Goal: Information Seeking & Learning: Learn about a topic

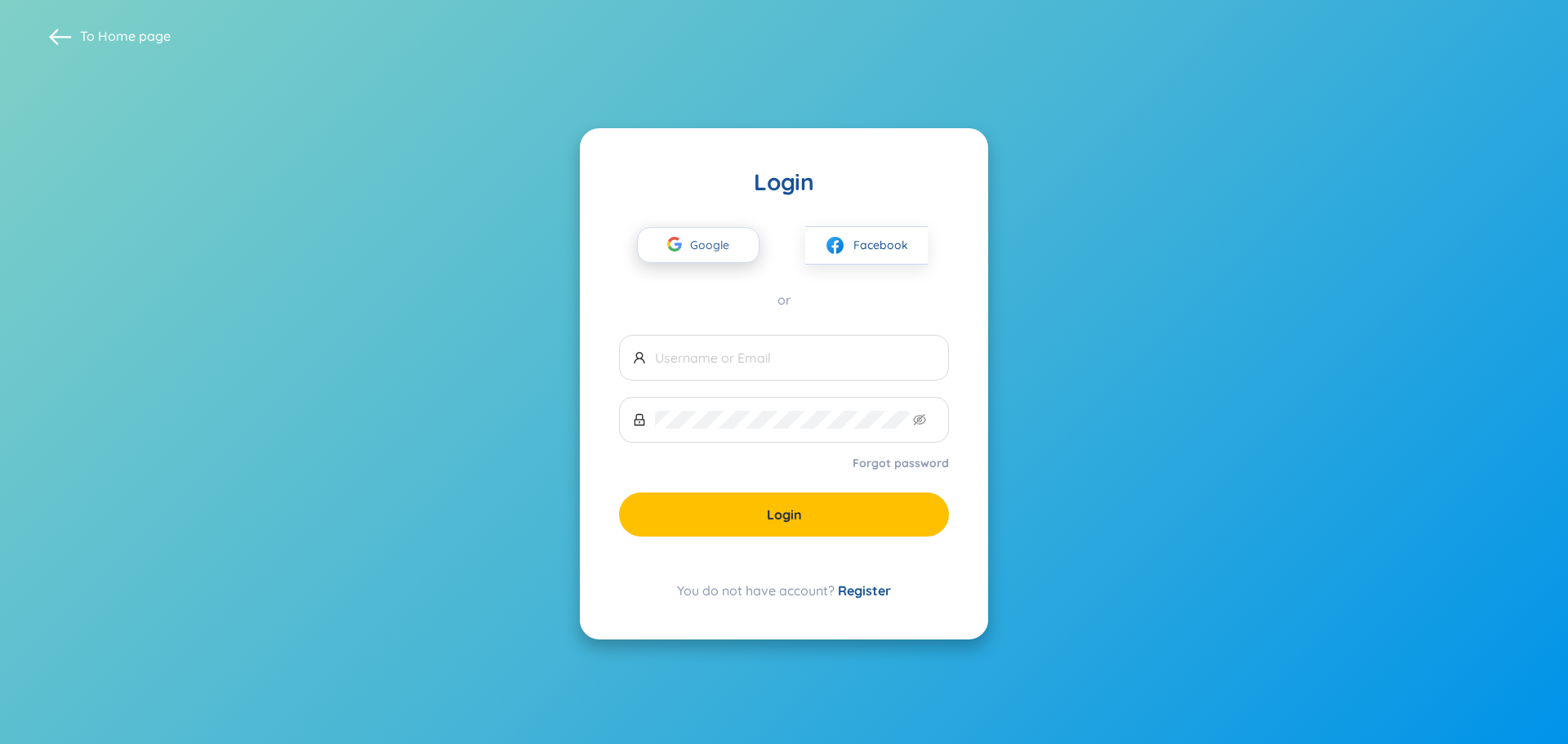
click at [692, 245] on span "Google" at bounding box center [713, 244] width 47 height 34
click at [696, 241] on span "Google" at bounding box center [713, 244] width 47 height 34
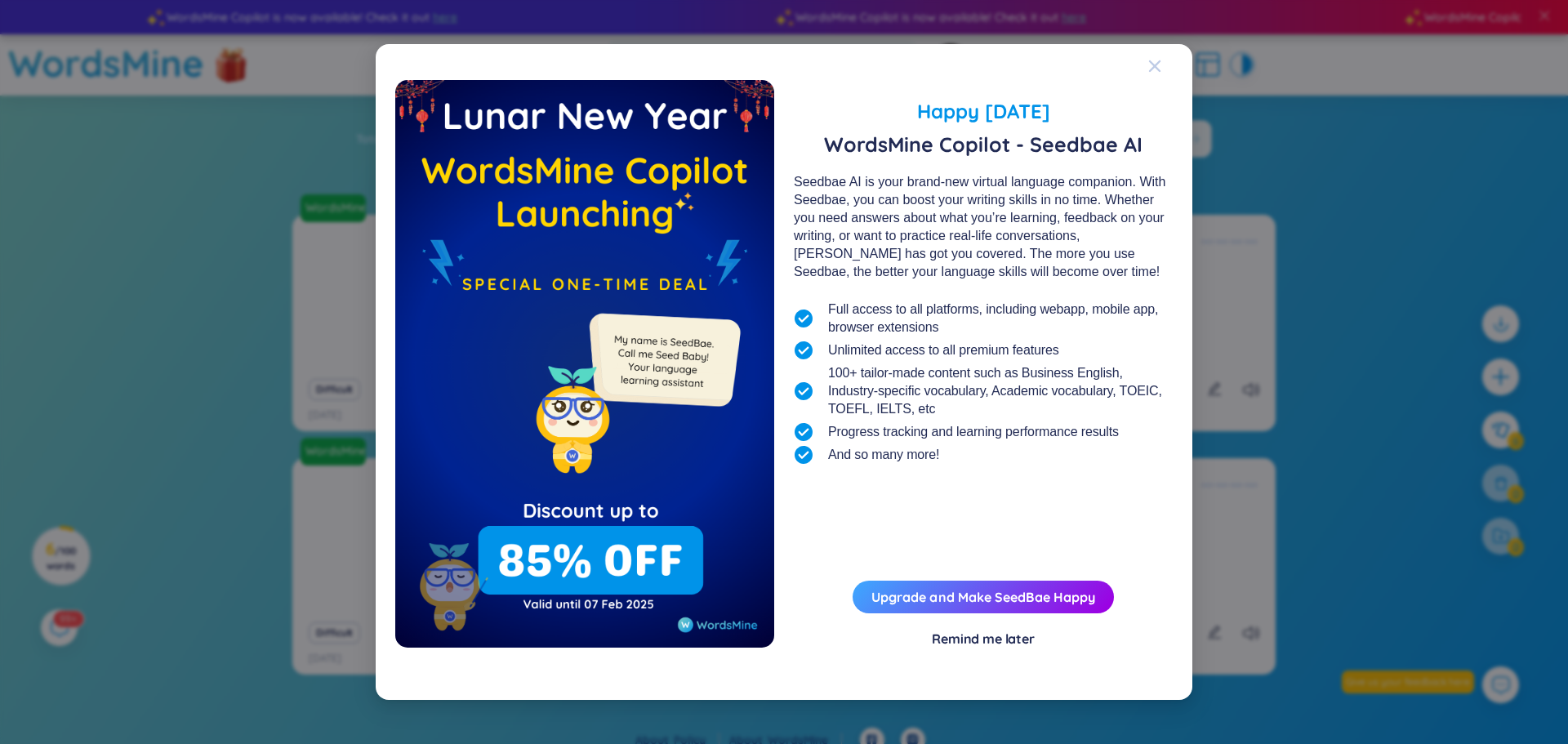
click at [1154, 69] on icon "Close" at bounding box center [1154, 66] width 13 height 13
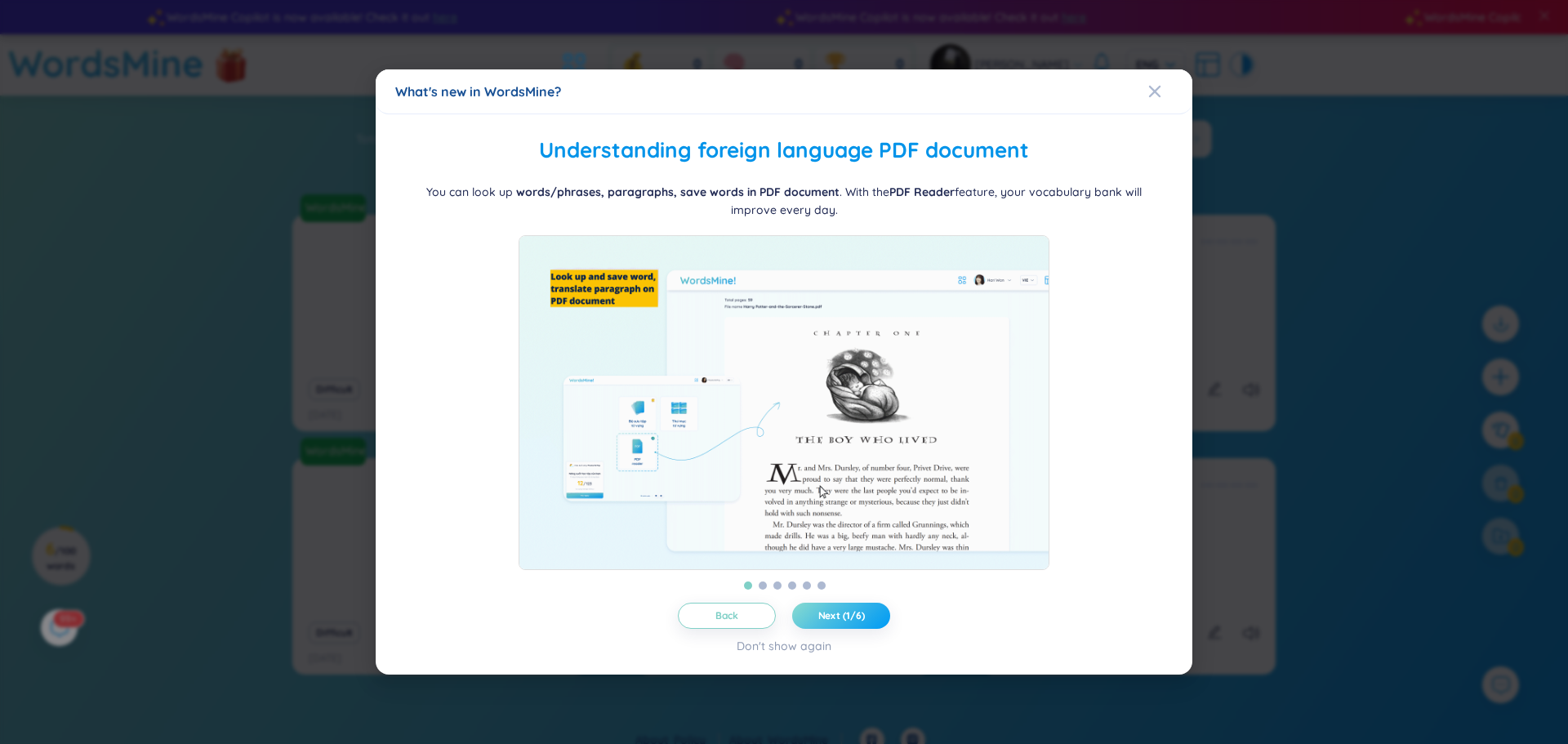
click at [855, 614] on button "Next (1/6)" at bounding box center [841, 615] width 98 height 26
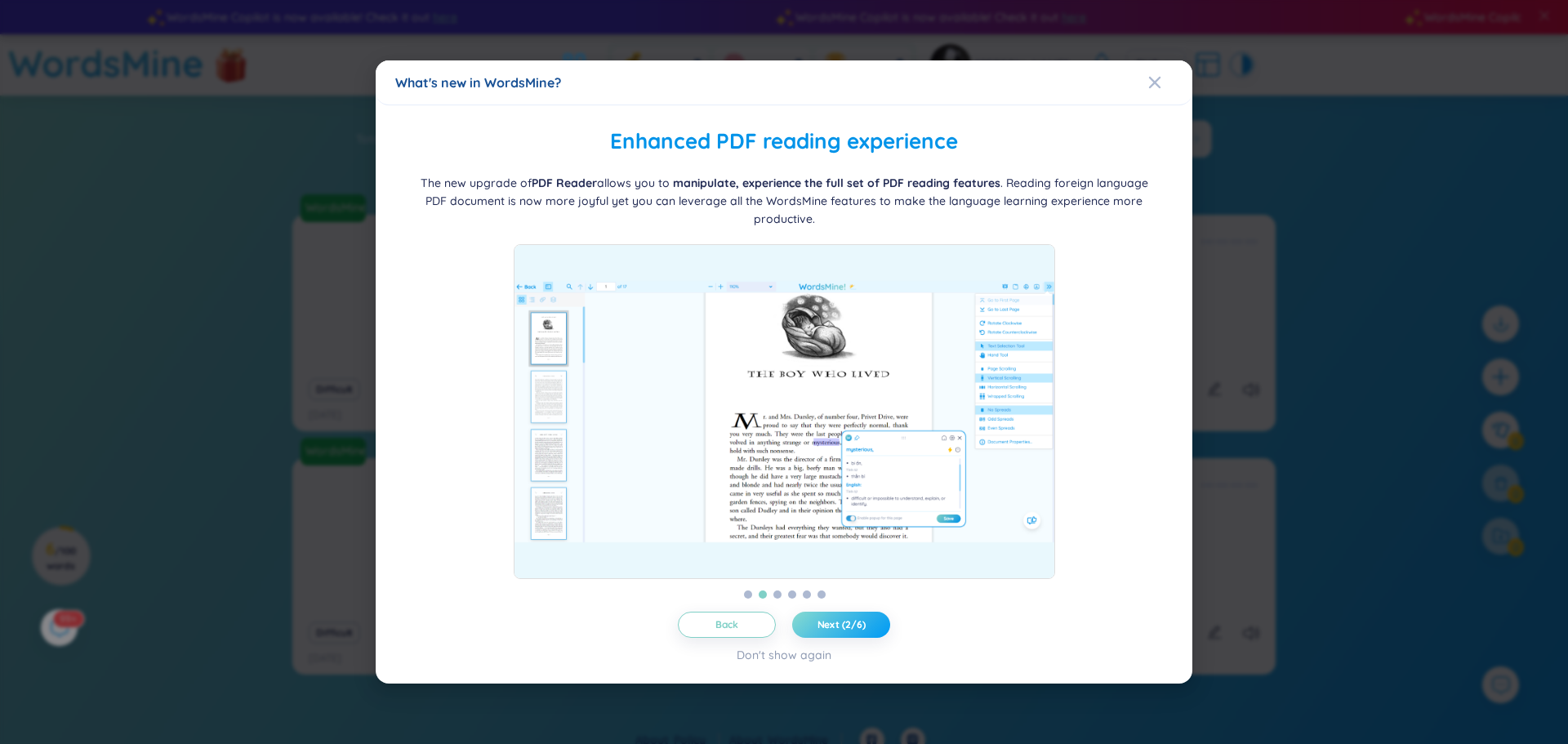
click at [859, 614] on button "Next (2/6)" at bounding box center [841, 624] width 98 height 26
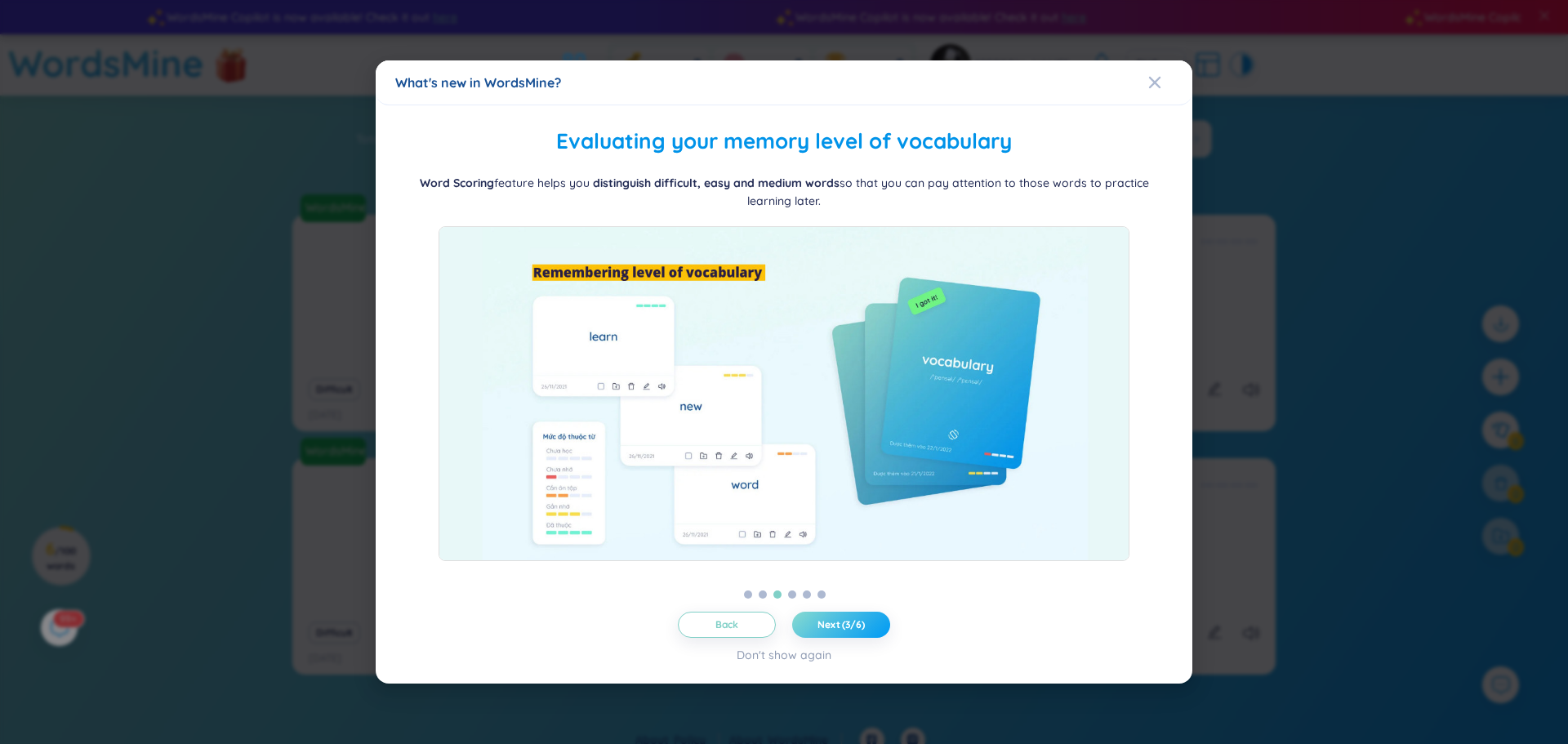
click at [859, 620] on span "Next (3/6)" at bounding box center [841, 624] width 47 height 13
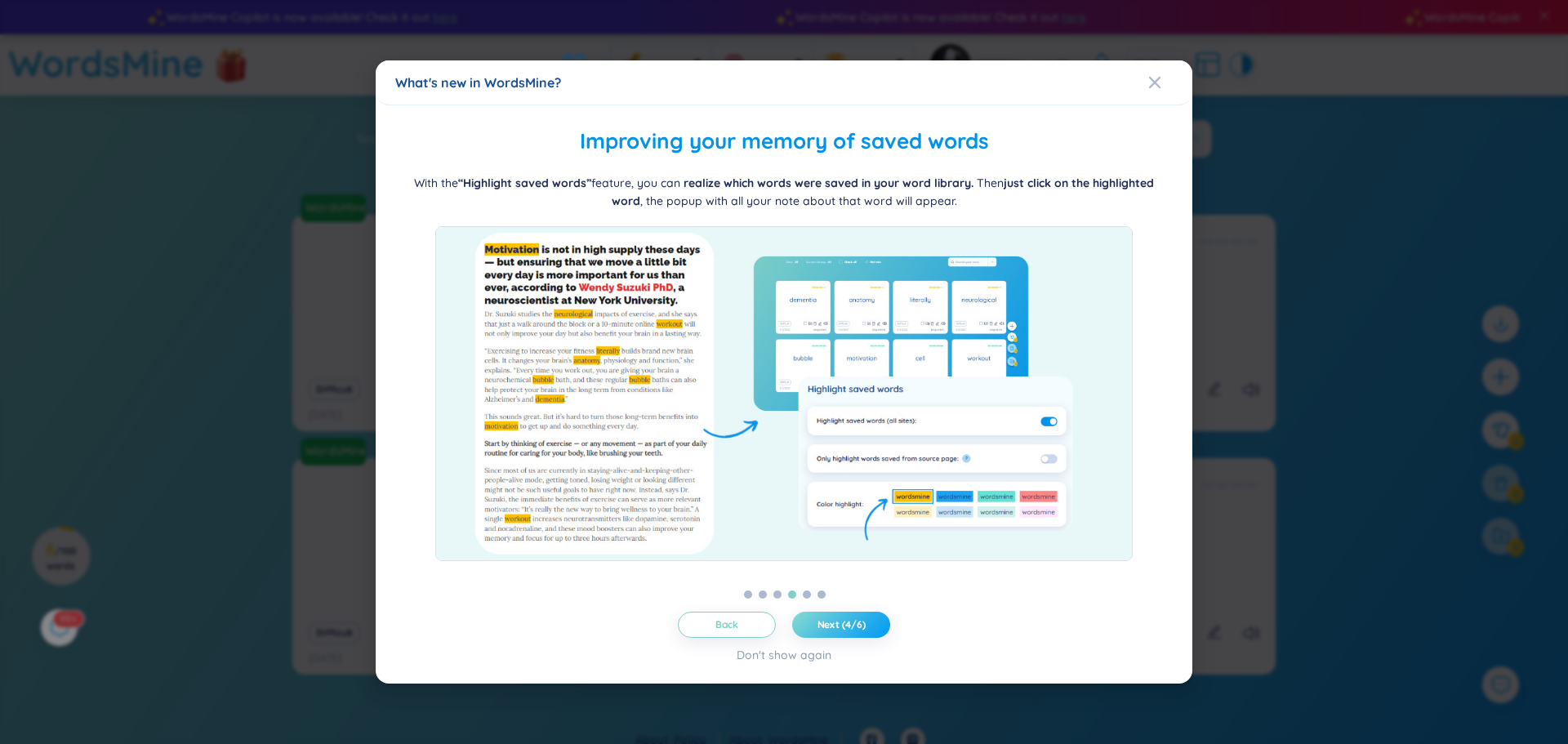
click at [858, 620] on span "Next (4/6)" at bounding box center [842, 624] width 48 height 13
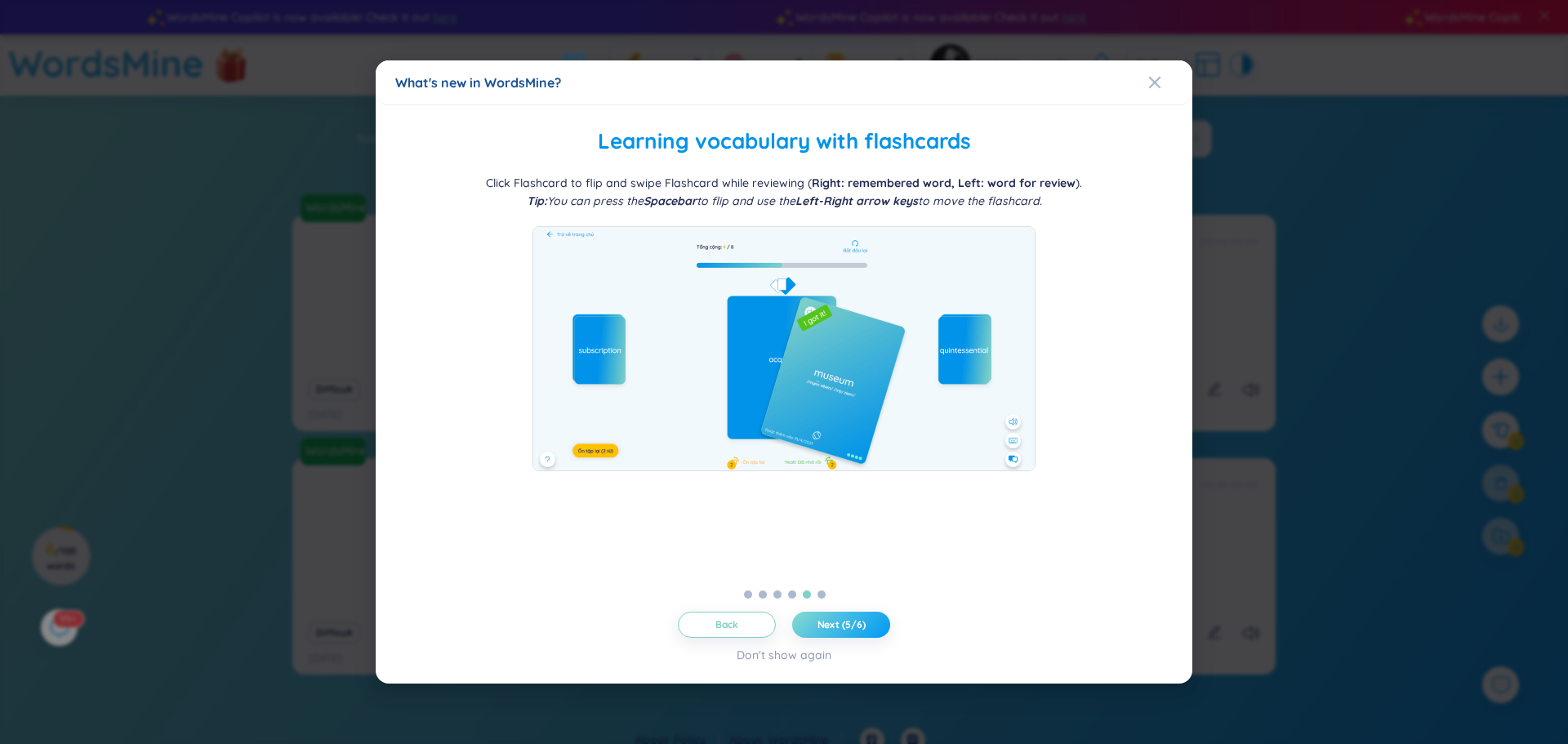
click at [858, 620] on span "Next (5/6)" at bounding box center [842, 624] width 48 height 13
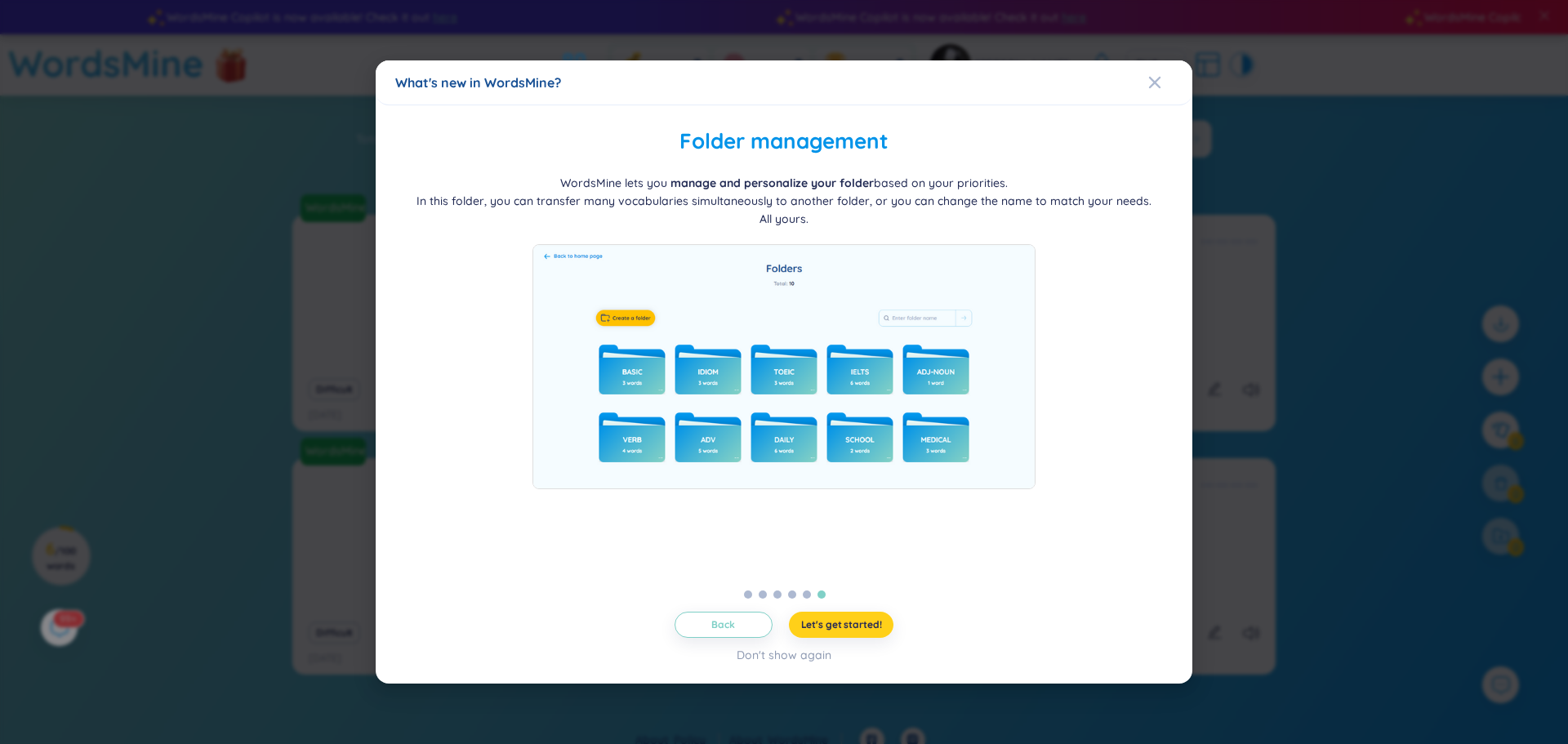
click at [858, 620] on span "Let's get started!" at bounding box center [841, 624] width 81 height 13
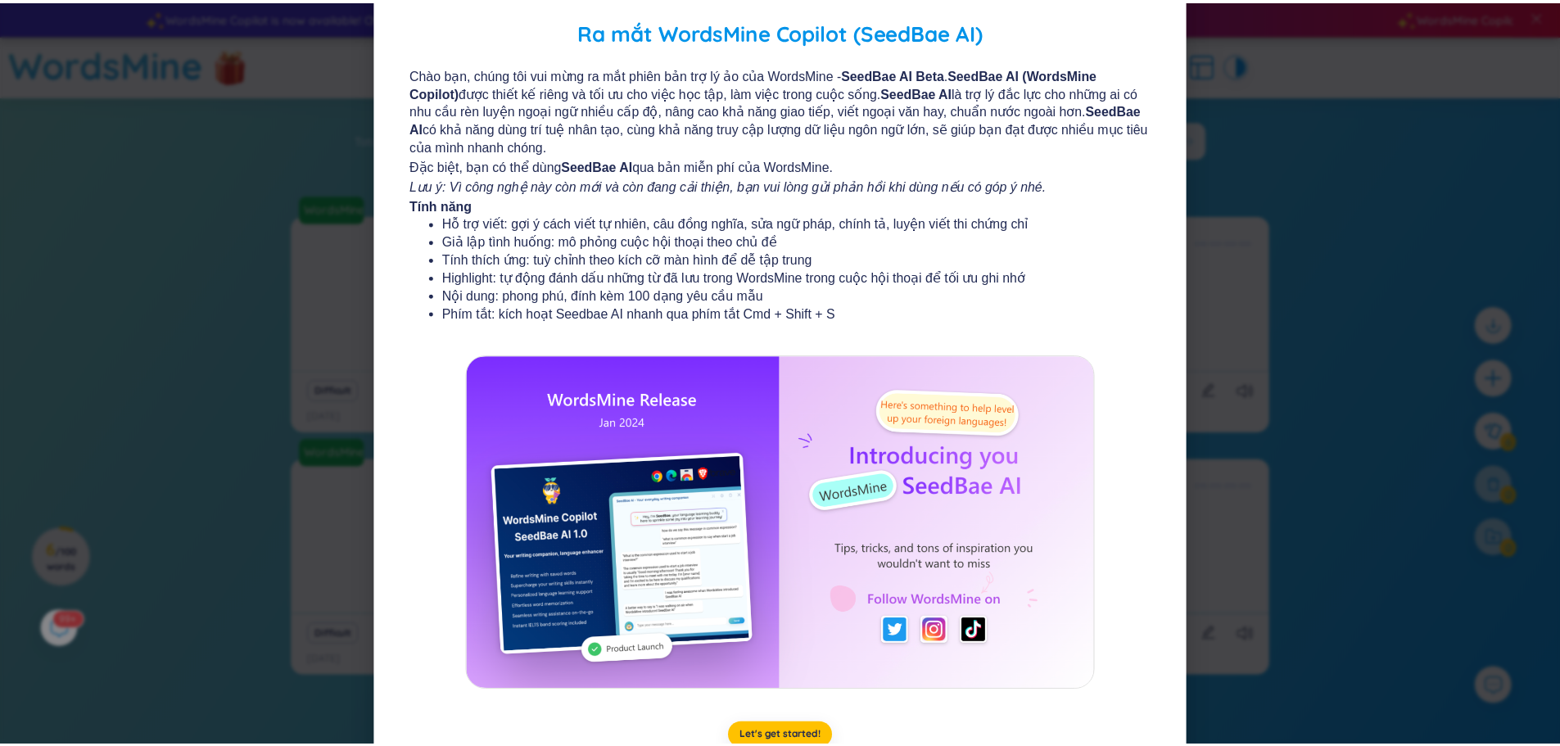
scroll to position [99, 0]
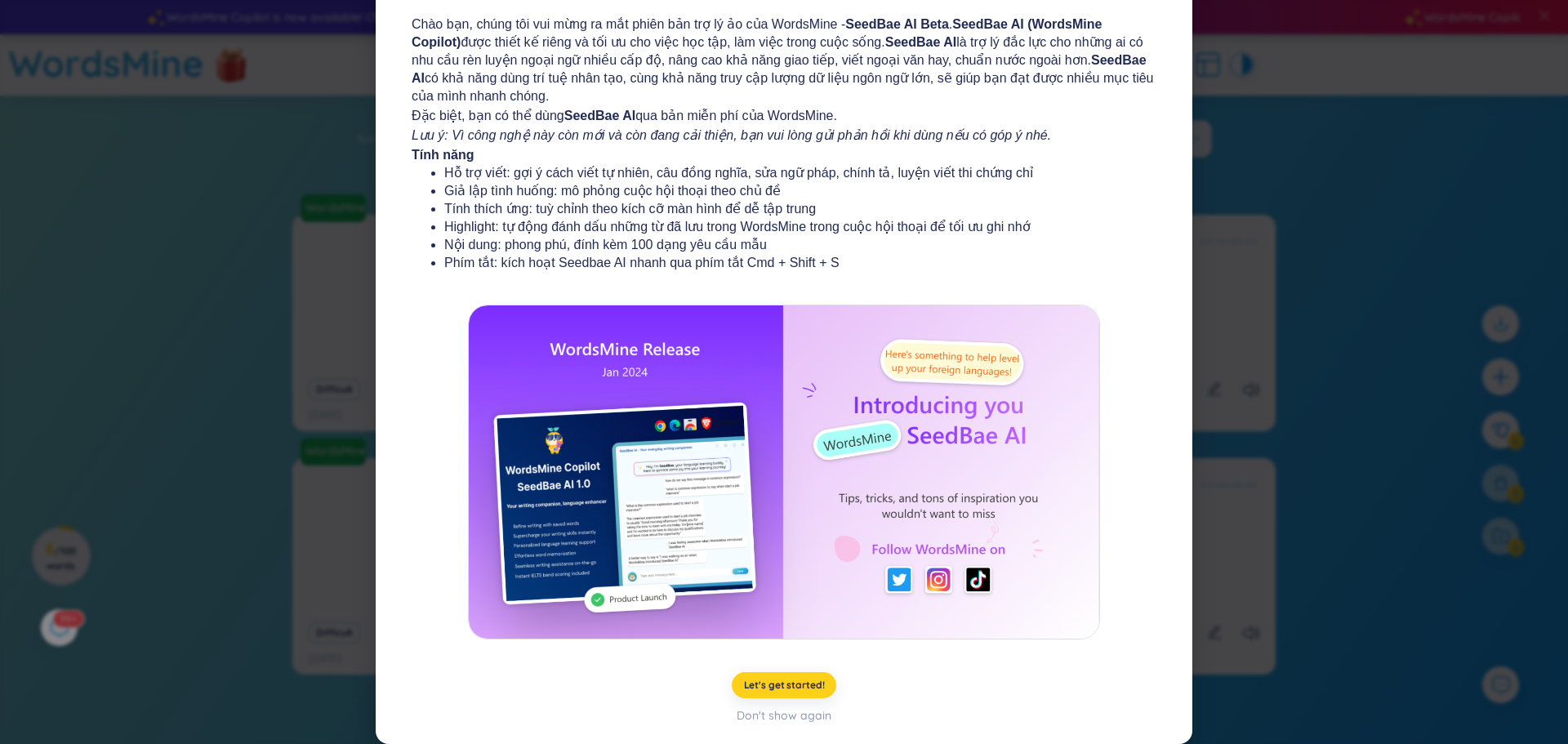
click at [785, 675] on button "Let's get started!" at bounding box center [785, 685] width 106 height 26
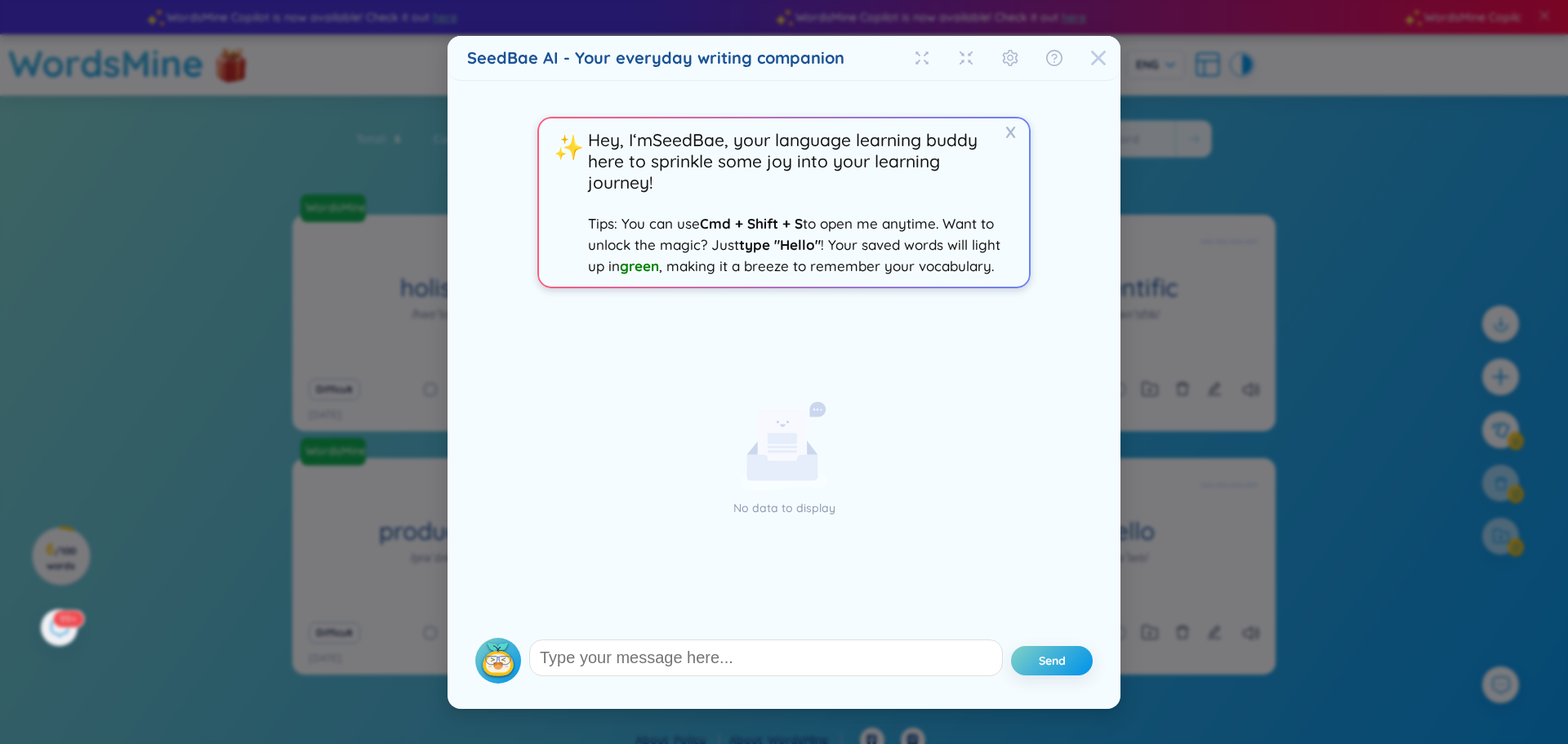
click at [1096, 59] on icon "Close" at bounding box center [1098, 57] width 15 height 15
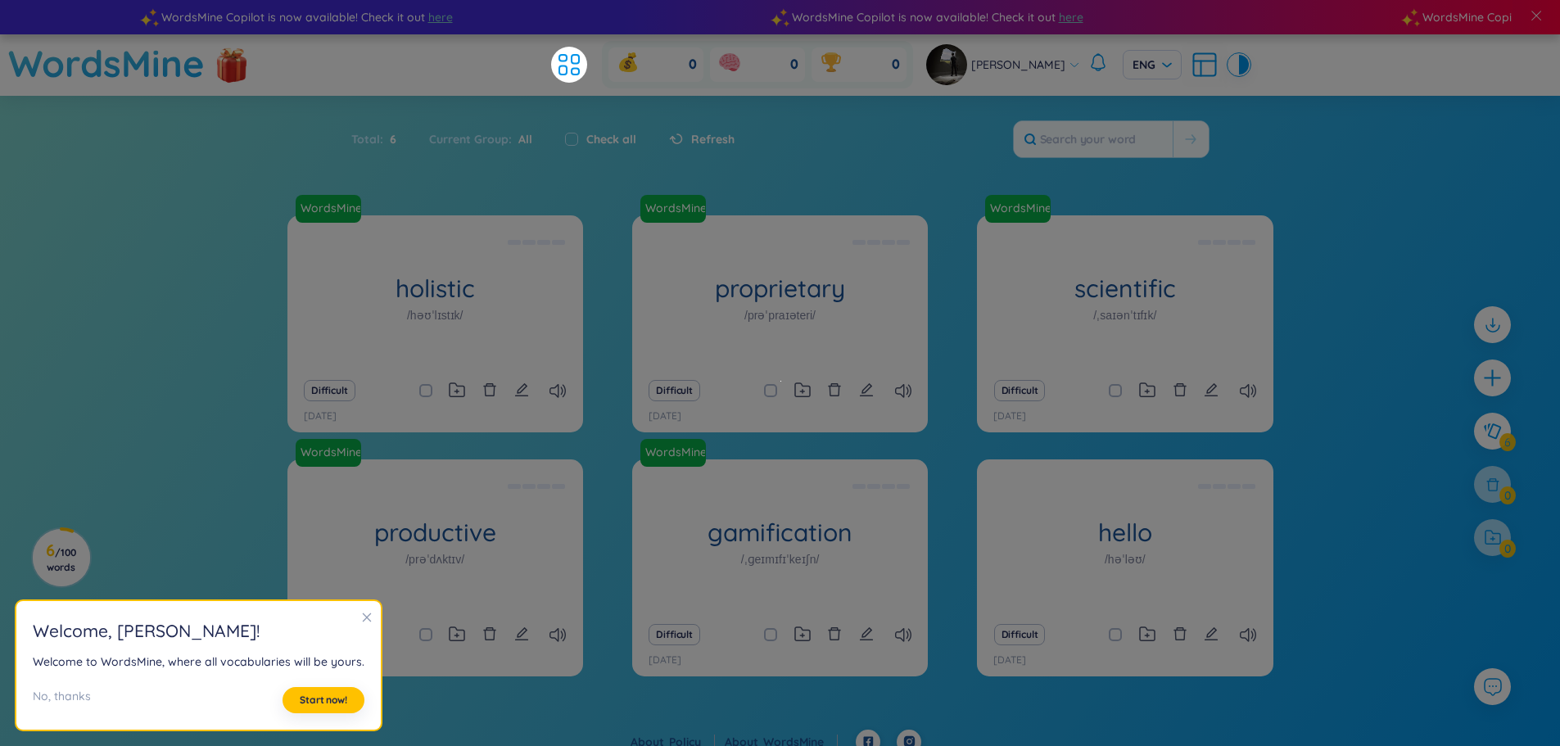
click at [187, 423] on div "WordsMine holistic /həʊˈlɪstɪk/ Toàn diện Eg: The holistic approach to healthca…" at bounding box center [780, 472] width 1560 height 514
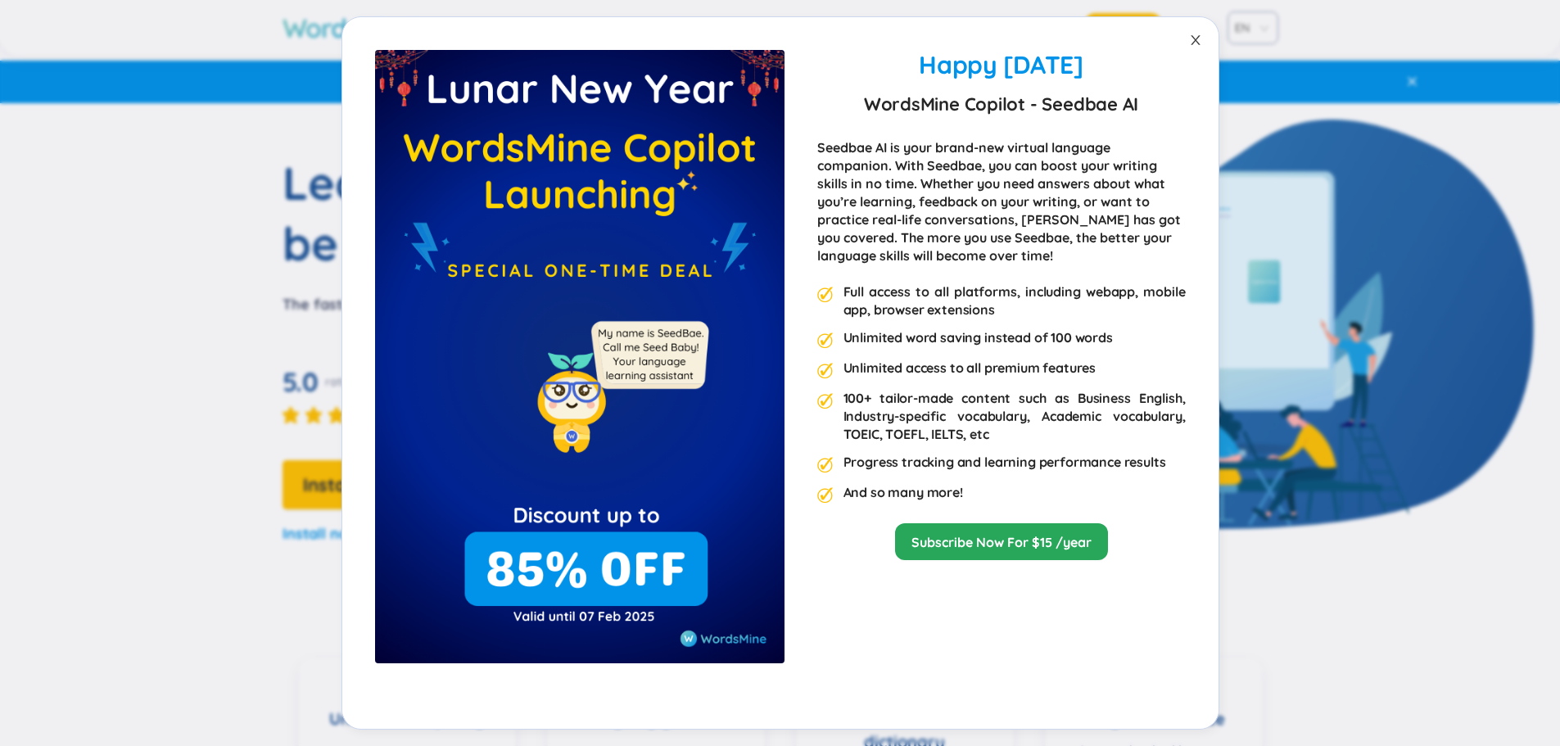
click at [1193, 41] on icon "close" at bounding box center [1195, 40] width 13 height 13
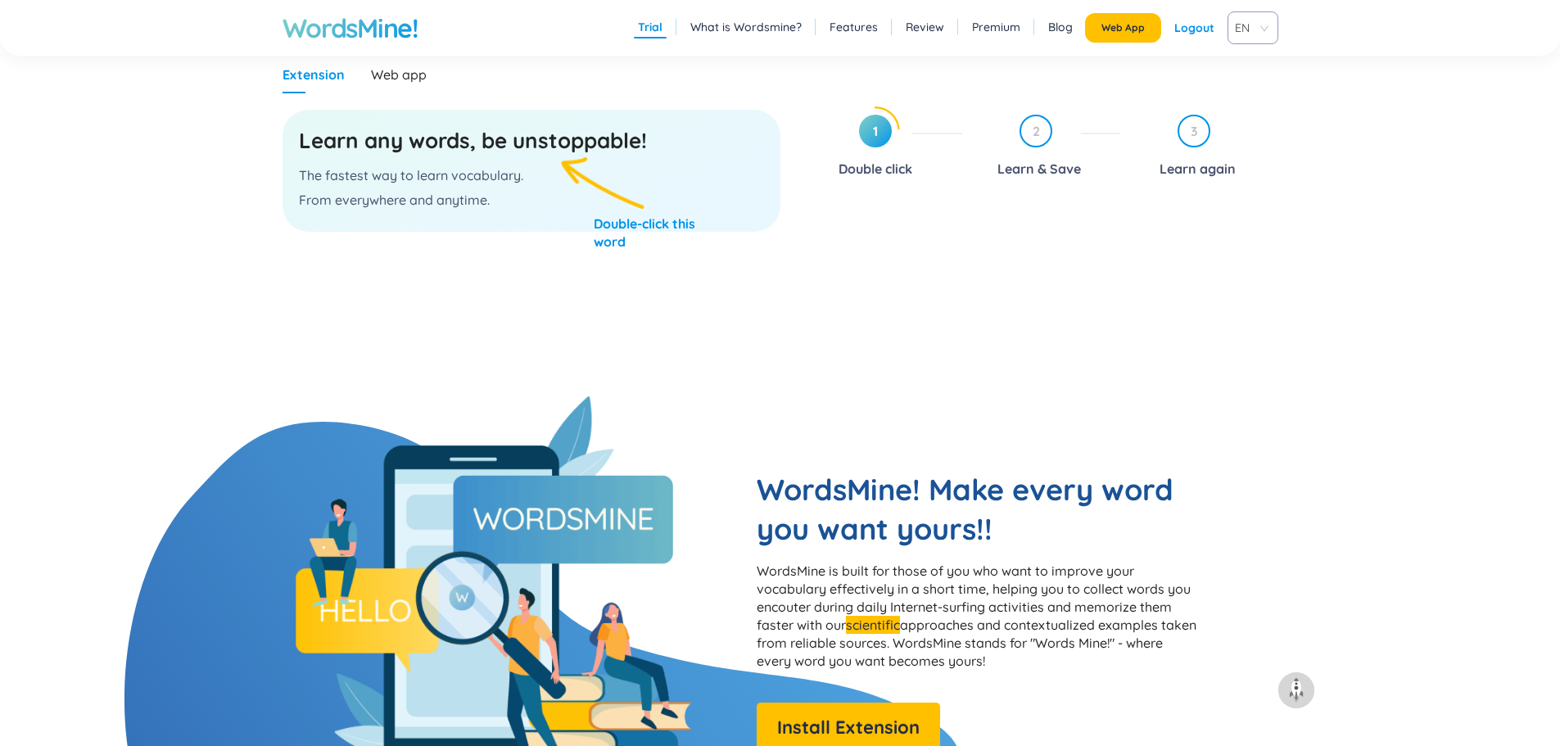
scroll to position [901, 0]
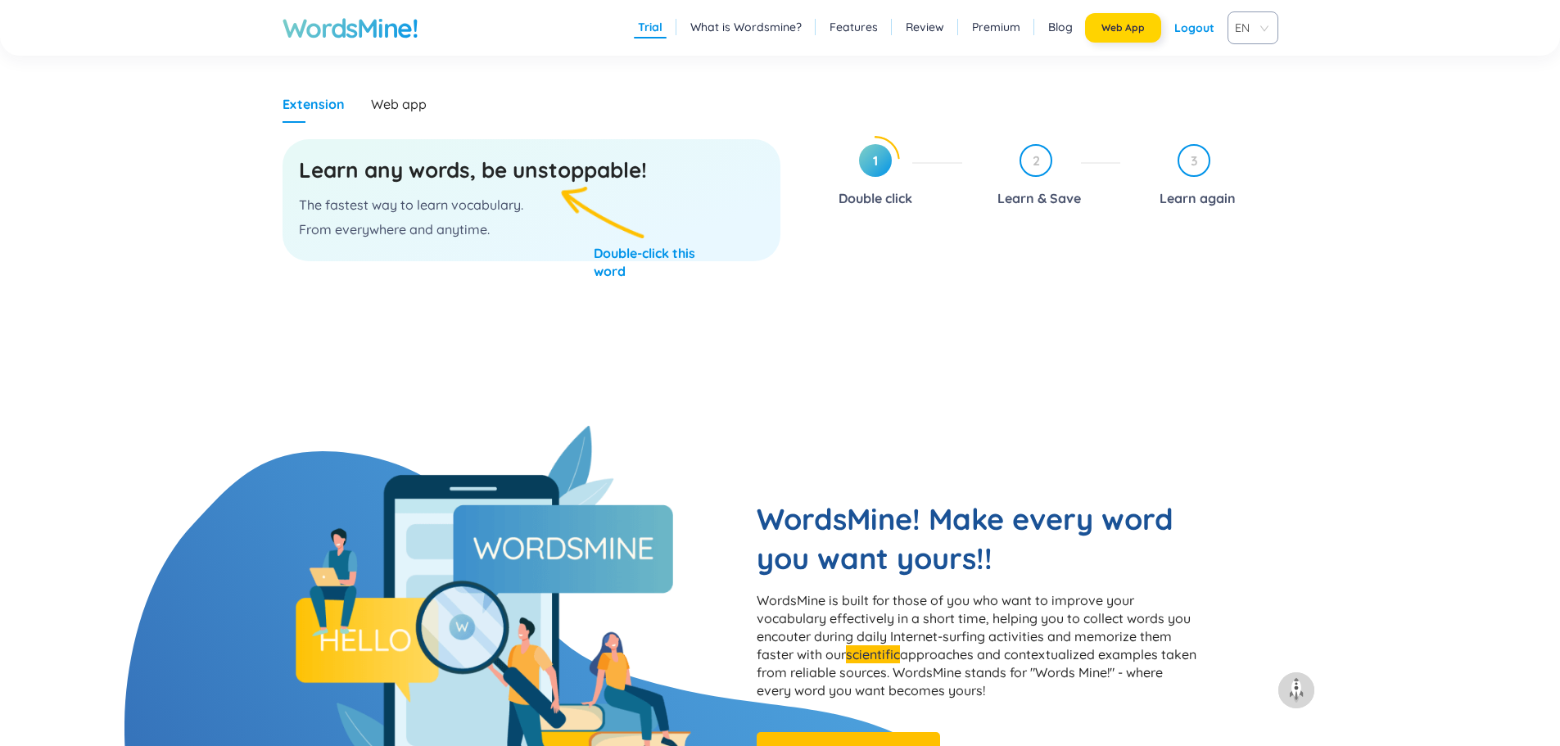
click at [1109, 34] on button "Web App" at bounding box center [1123, 27] width 76 height 29
click at [1140, 21] on button "Web App" at bounding box center [1123, 27] width 76 height 29
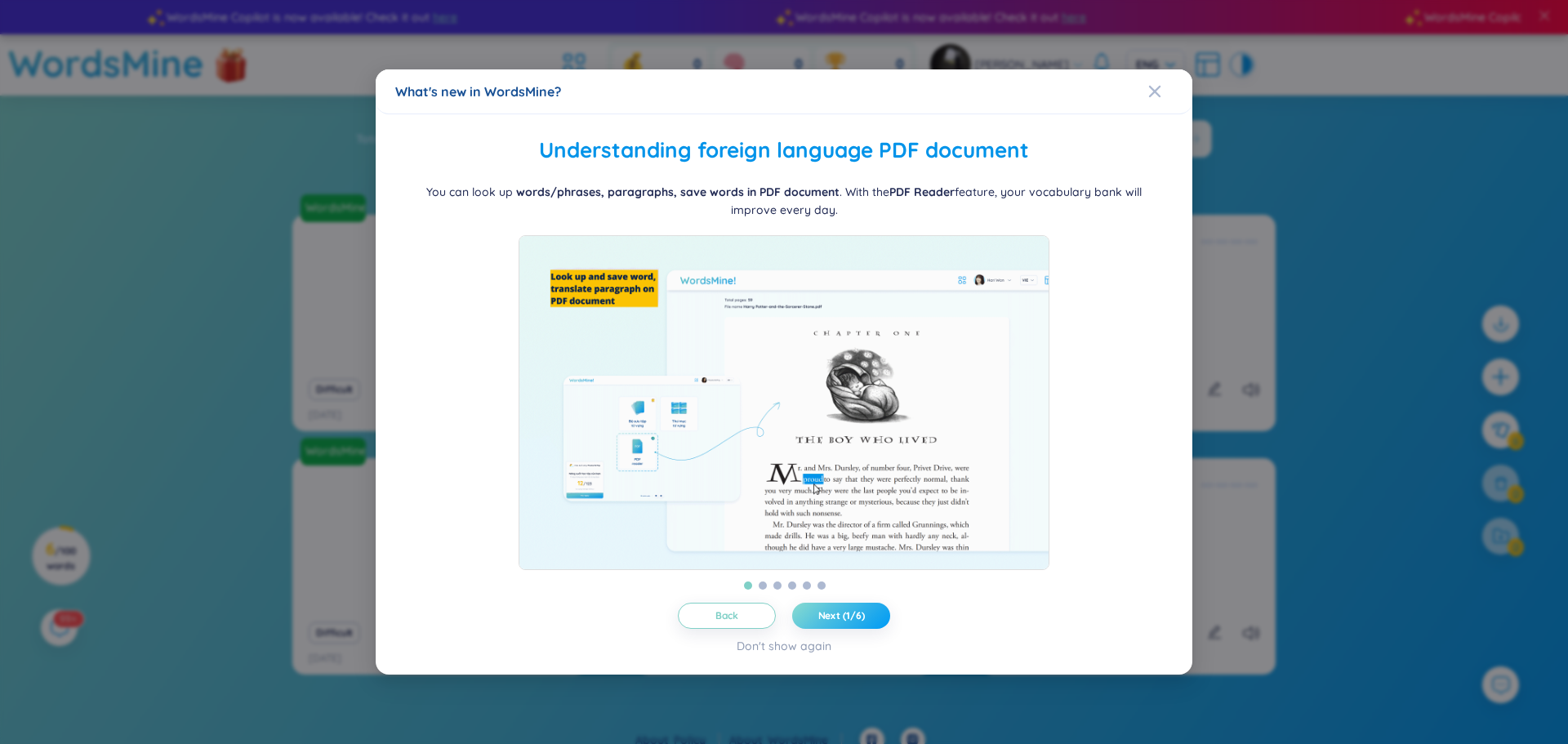
click at [860, 621] on span "Next (1/6)" at bounding box center [841, 615] width 47 height 13
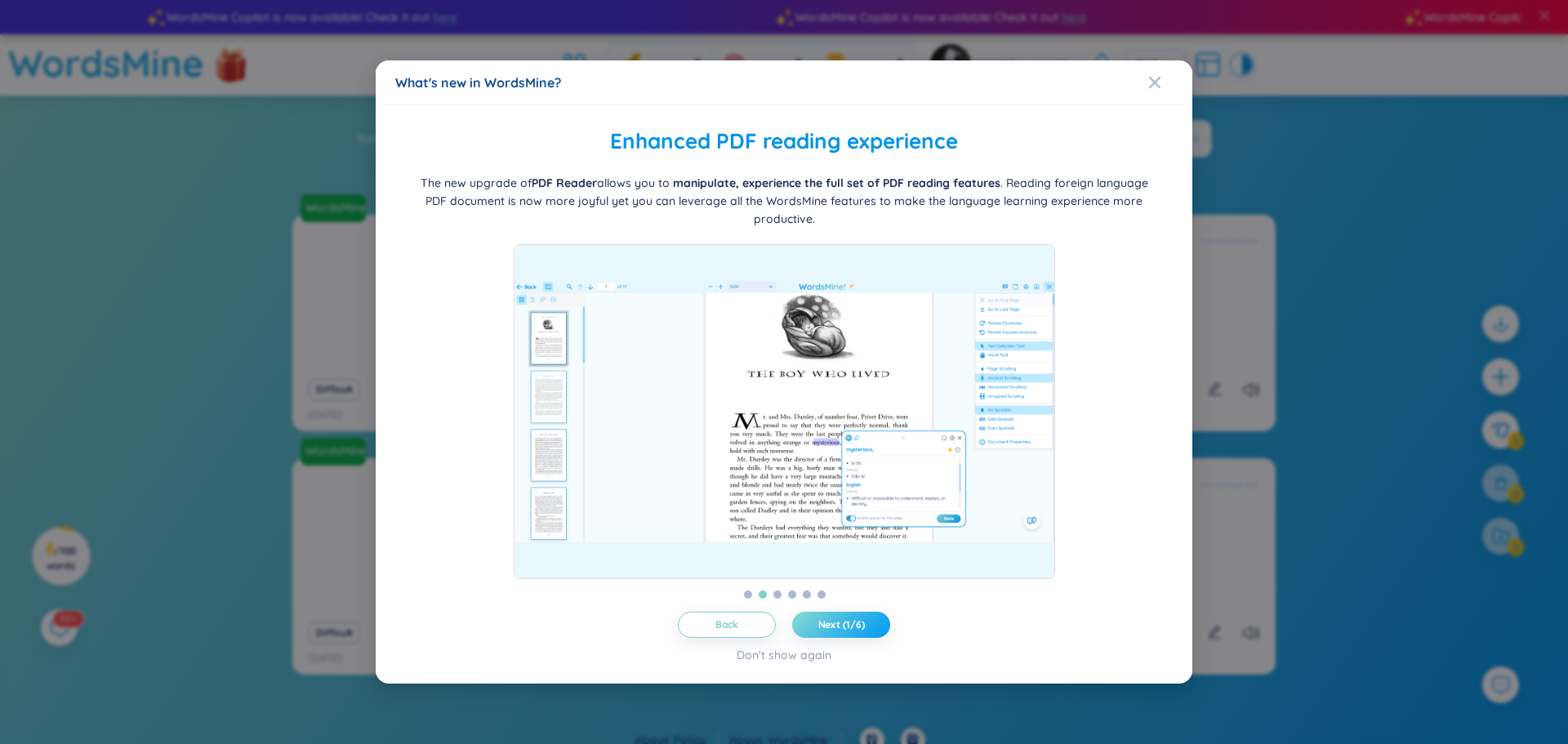
click at [860, 621] on span "Next (1/6)" at bounding box center [841, 624] width 47 height 13
click at [859, 621] on span "Next (1/6)" at bounding box center [841, 624] width 47 height 13
click at [858, 621] on span "Next (1/6)" at bounding box center [841, 624] width 47 height 13
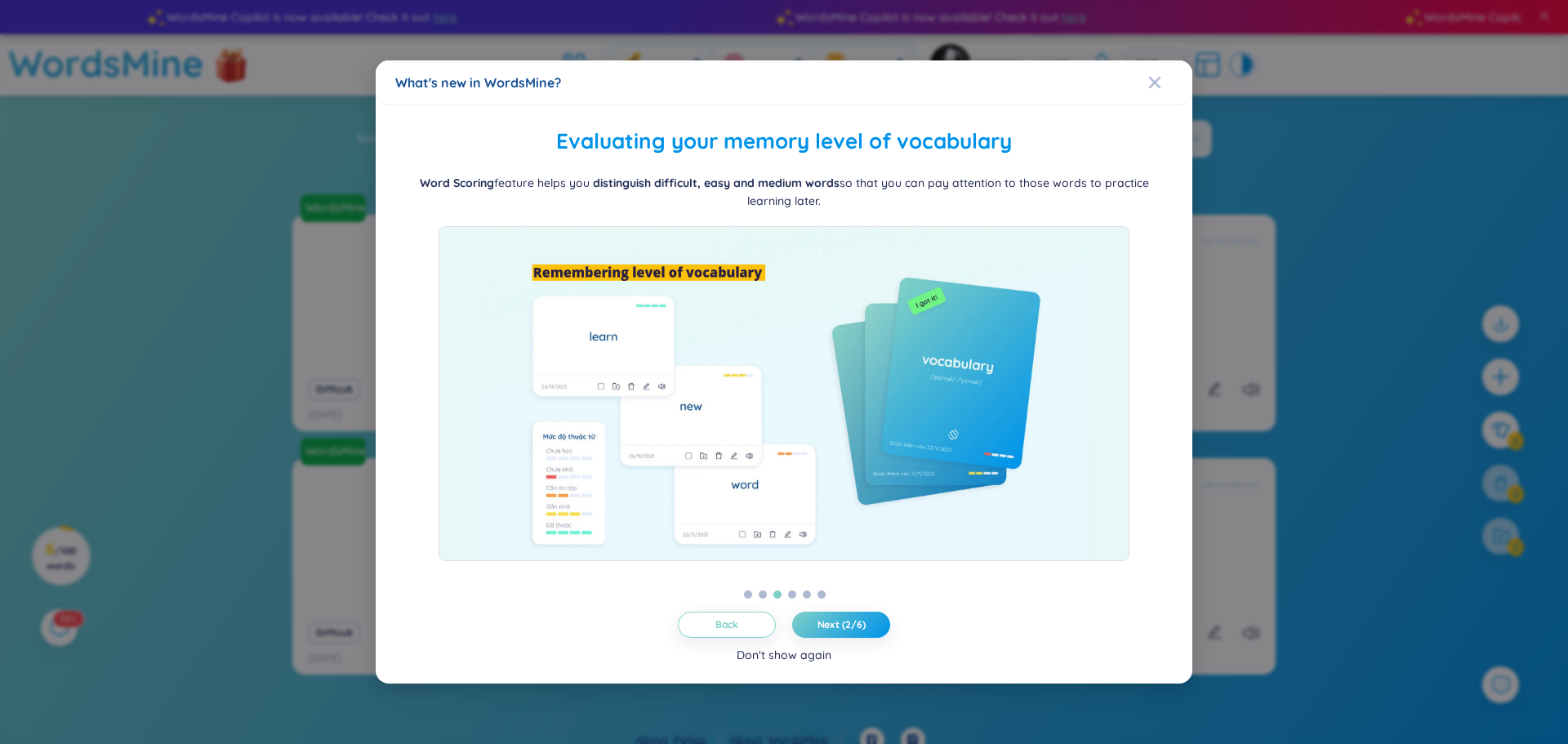
click at [783, 655] on div "Don't show again" at bounding box center [783, 655] width 95 height 18
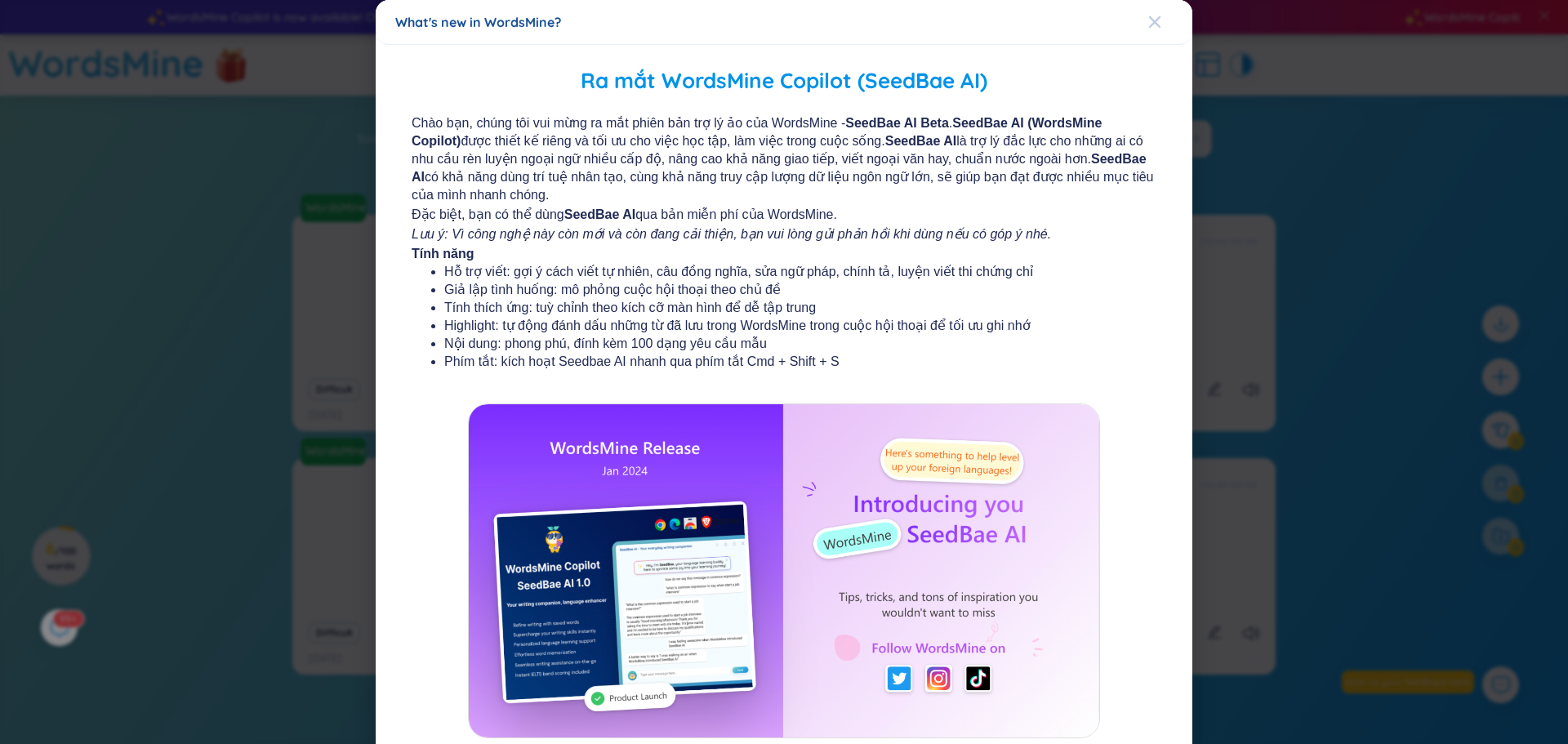
click at [1151, 20] on icon "Close" at bounding box center [1154, 21] width 11 height 11
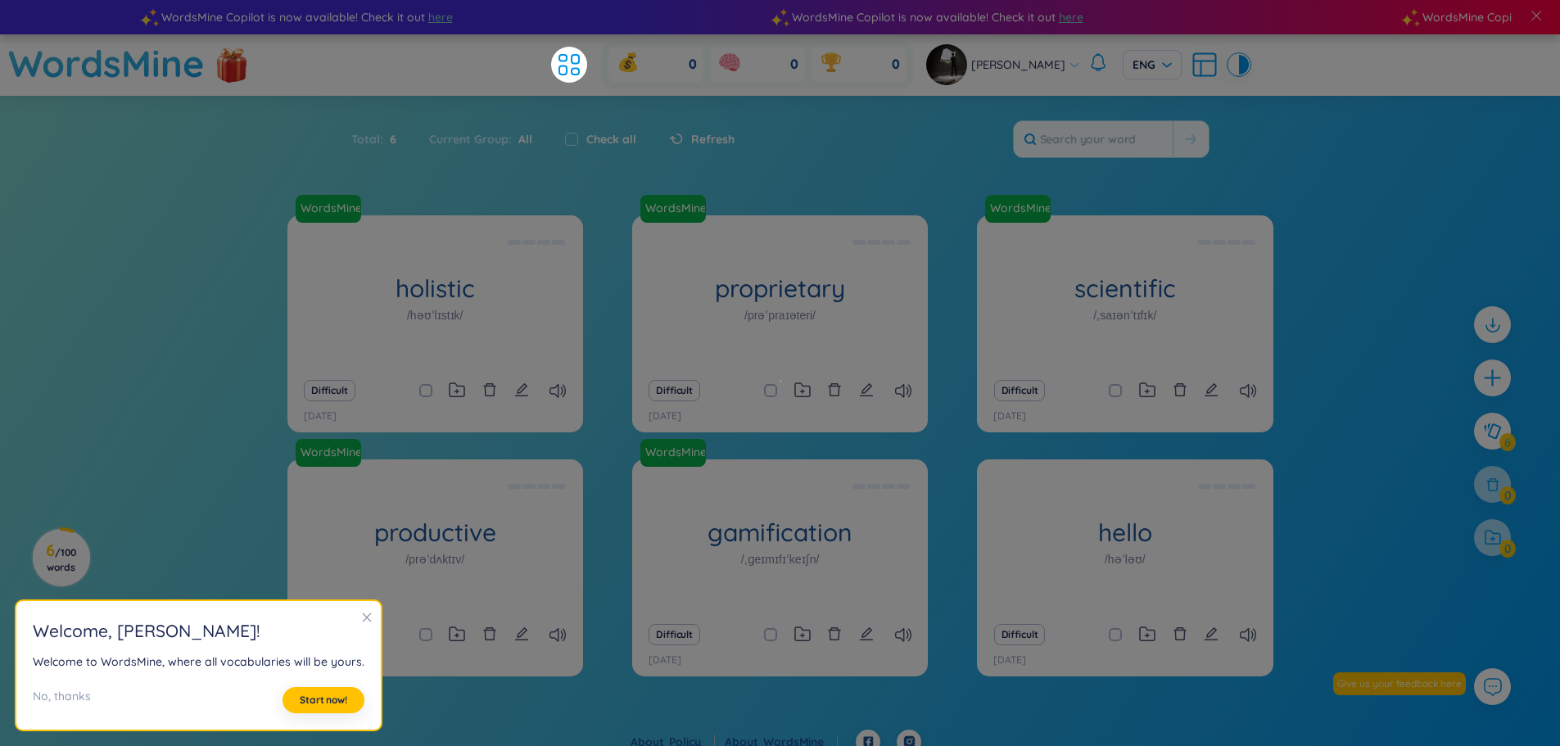
click at [361, 619] on icon "close" at bounding box center [366, 617] width 11 height 11
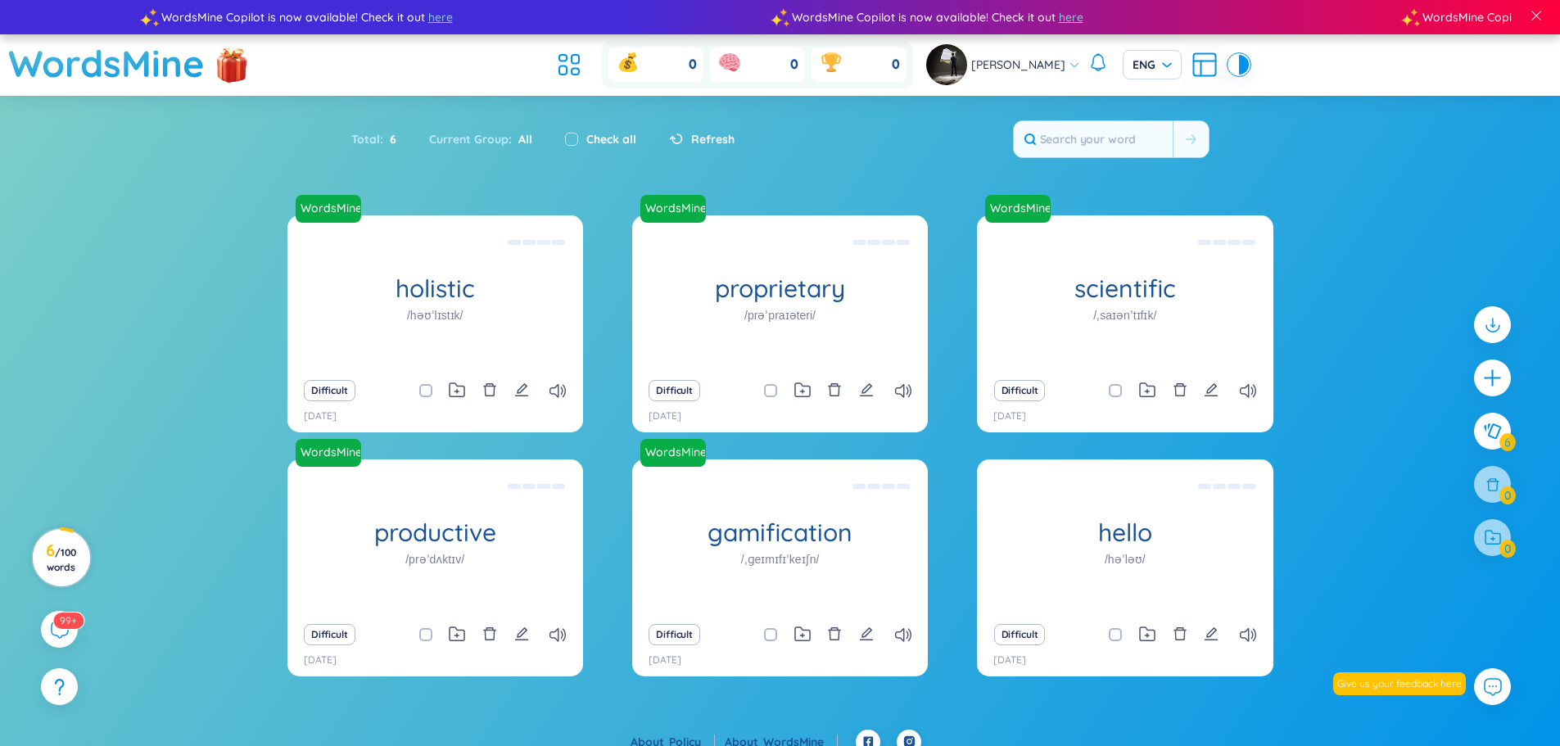
click at [71, 555] on span "/ 100 words" at bounding box center [61, 559] width 29 height 27
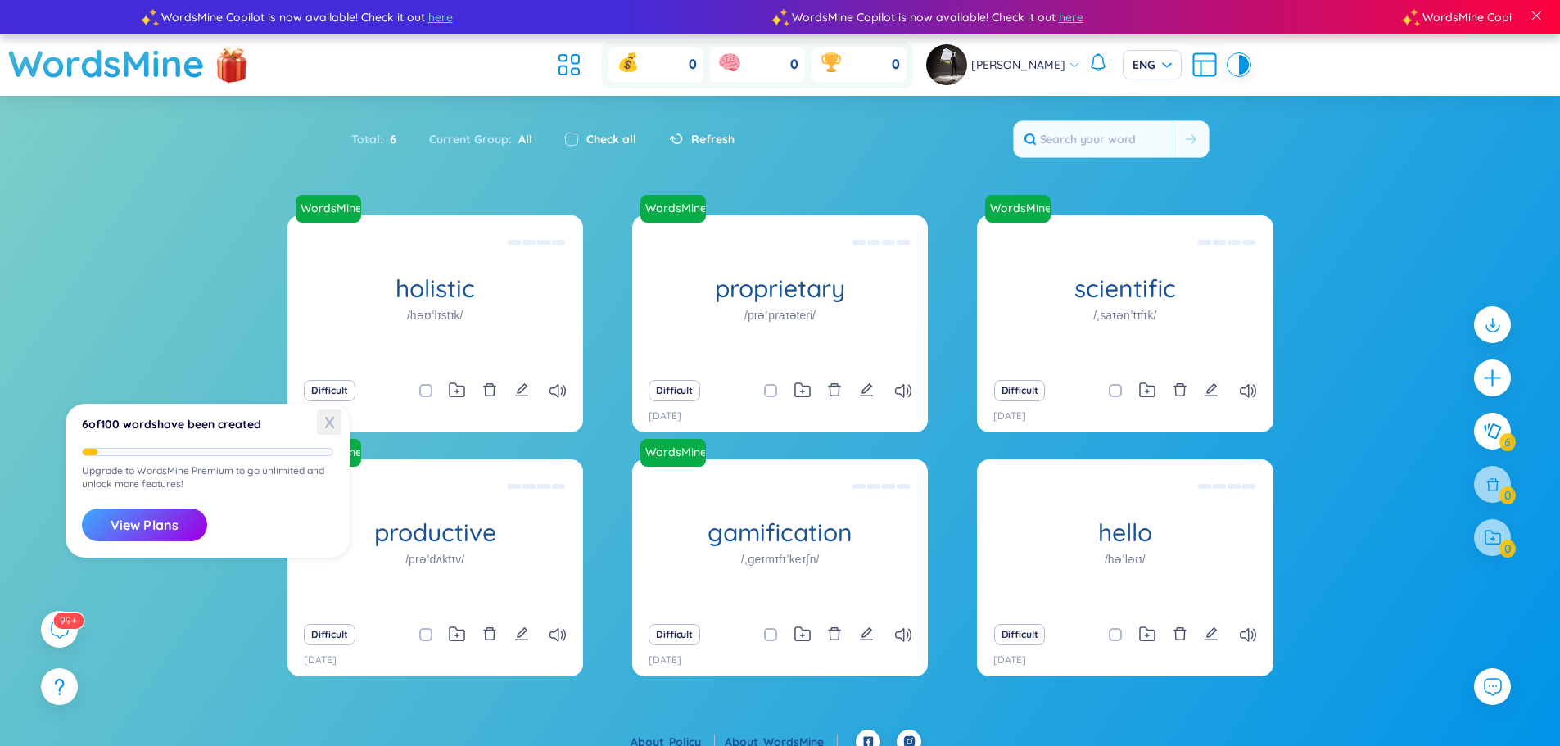
click at [327, 422] on span "X" at bounding box center [329, 421] width 25 height 25
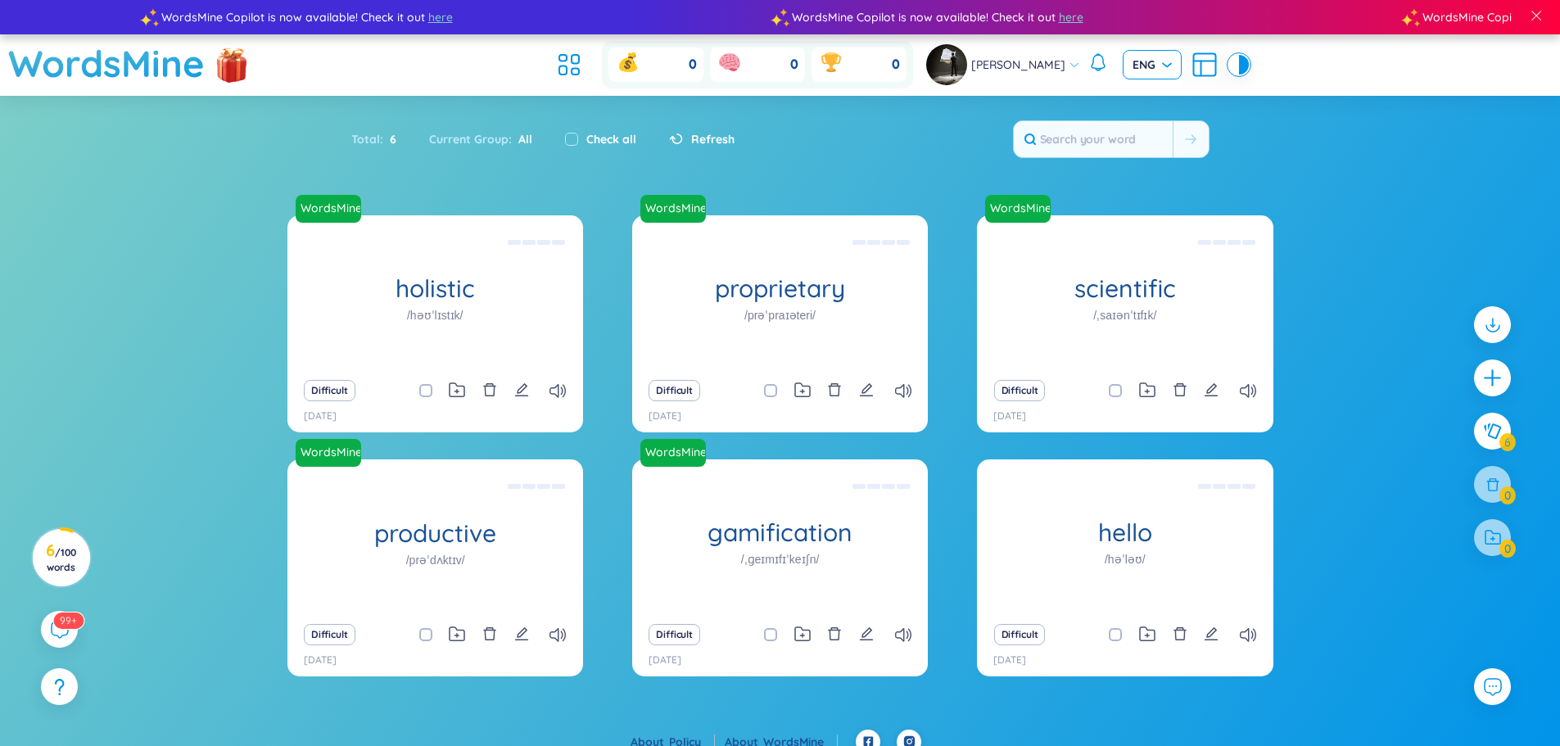
click at [1136, 65] on span "ENG" at bounding box center [1151, 64] width 39 height 16
click at [719, 147] on span "Refresh" at bounding box center [712, 139] width 43 height 18
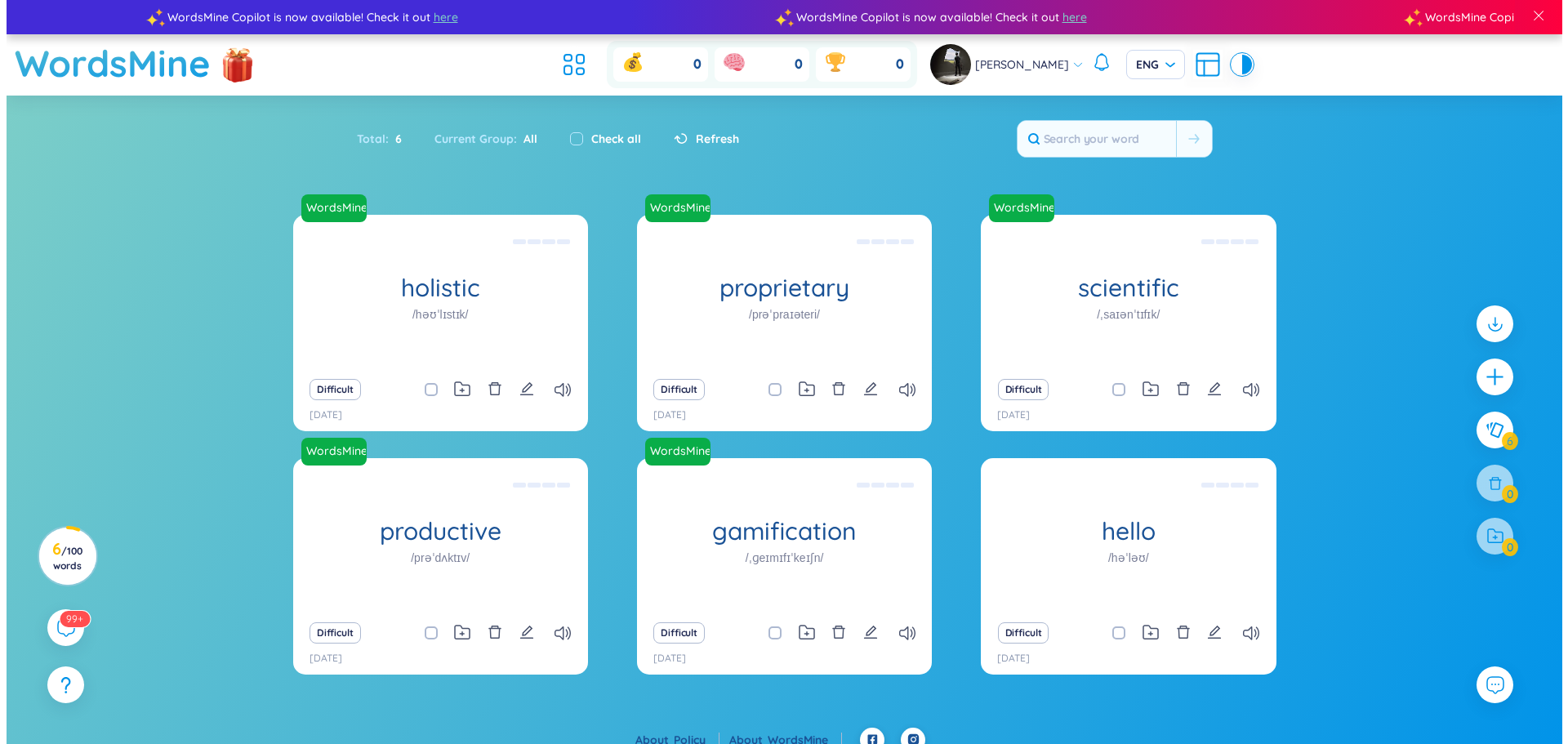
scroll to position [16, 0]
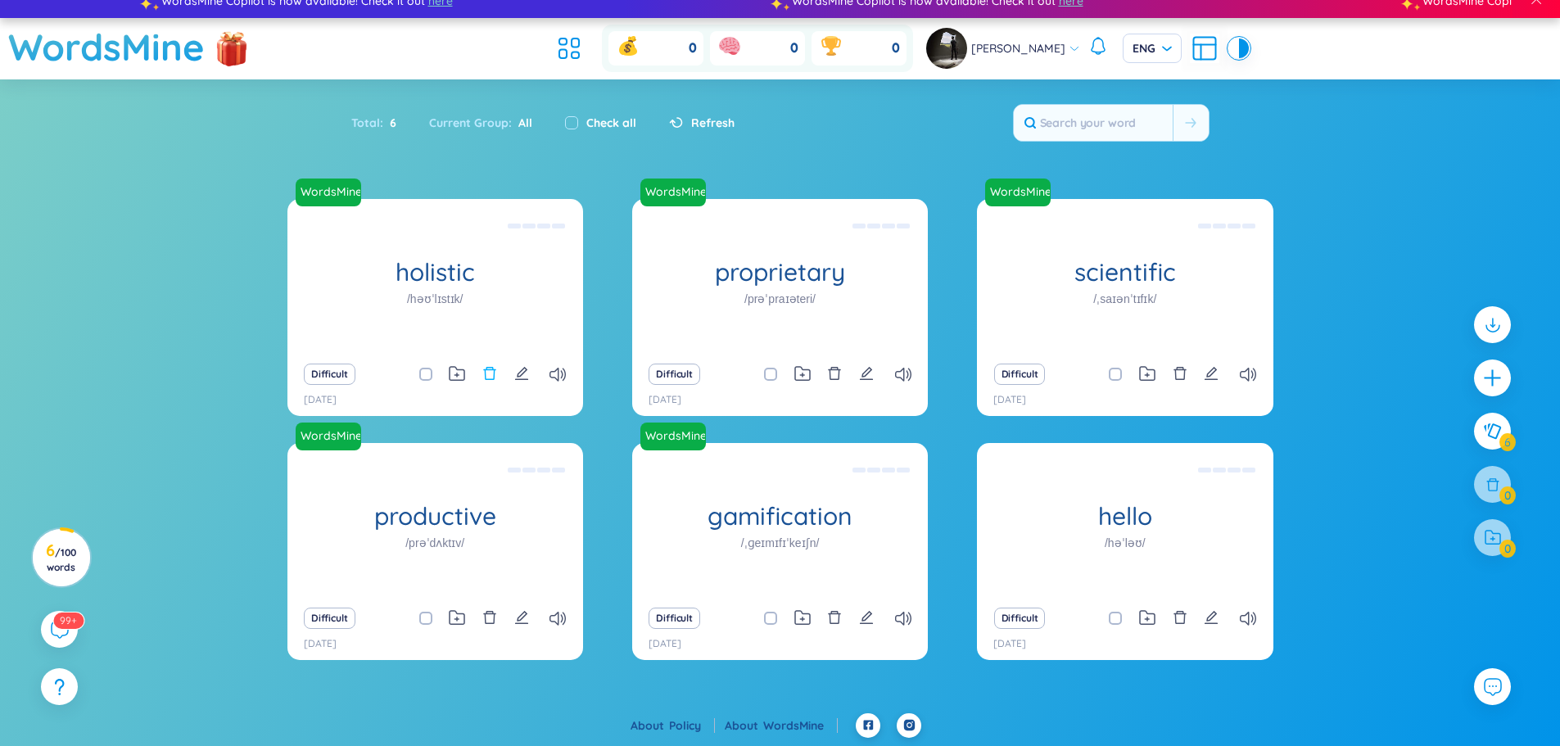
click at [492, 377] on icon "delete" at bounding box center [489, 373] width 15 height 15
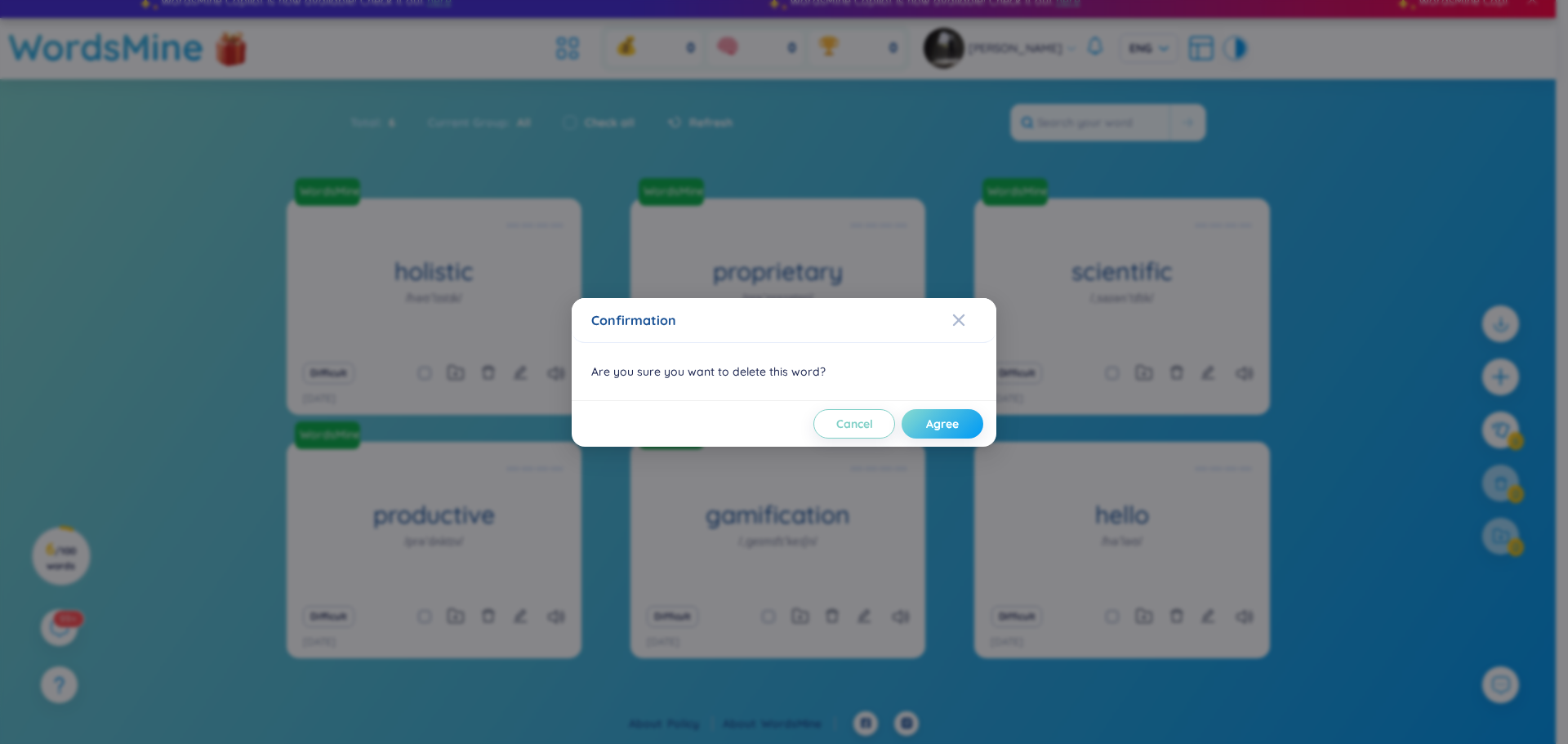
click at [927, 426] on span "Agree" at bounding box center [942, 424] width 33 height 16
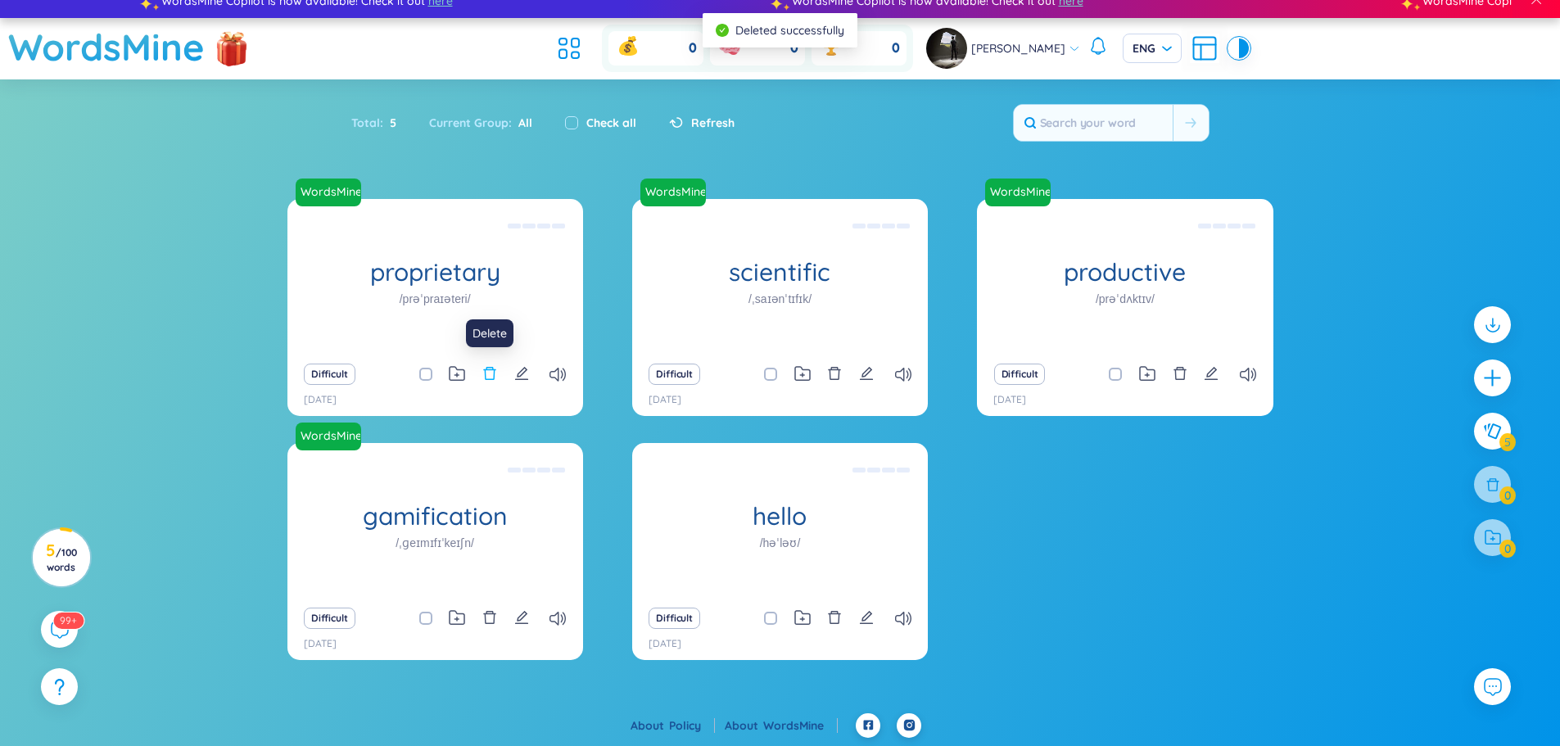
click at [483, 373] on icon "delete" at bounding box center [489, 373] width 15 height 15
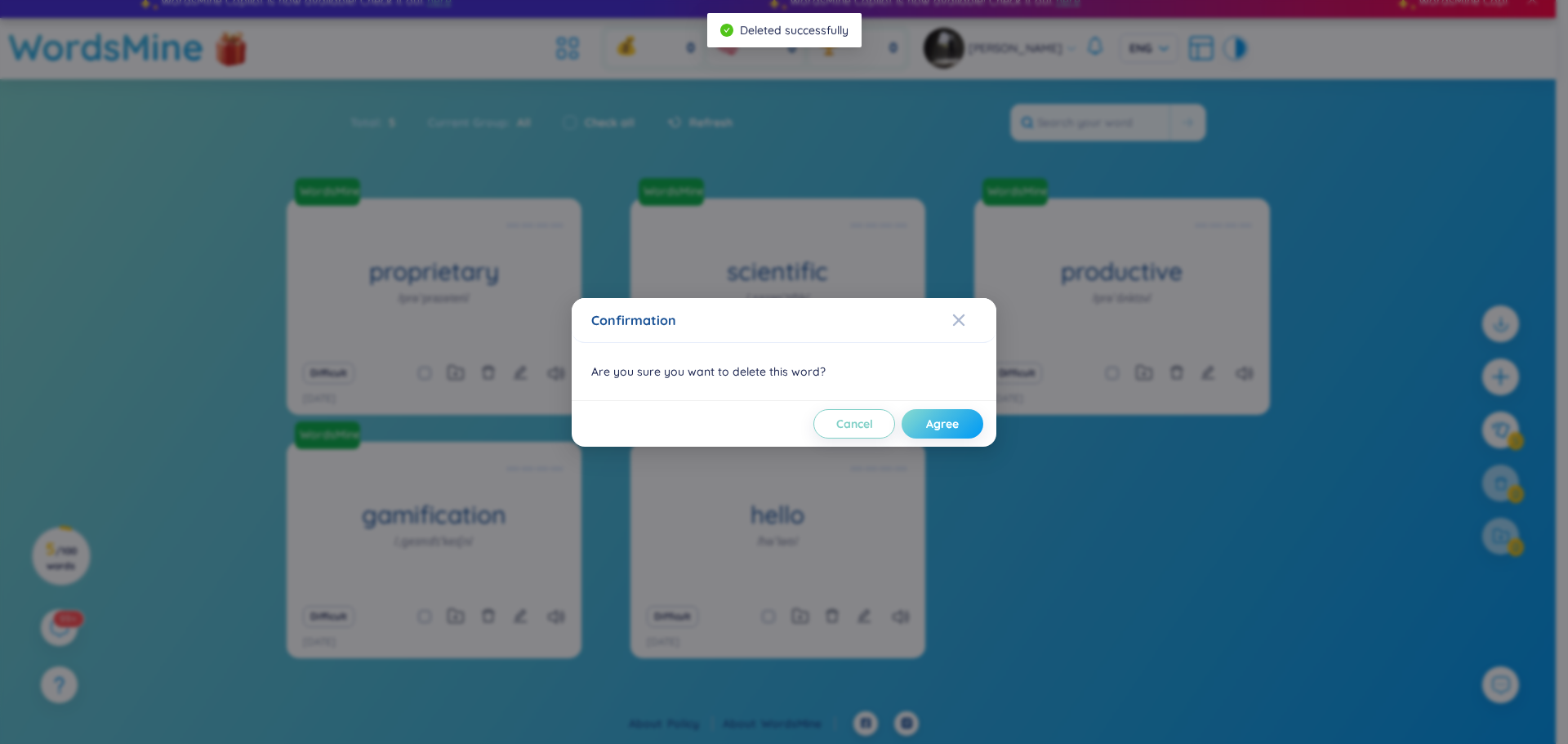
drag, startPoint x: 917, startPoint y: 428, endPoint x: 936, endPoint y: 437, distance: 21.0
click at [918, 428] on button "Agree" at bounding box center [943, 423] width 82 height 29
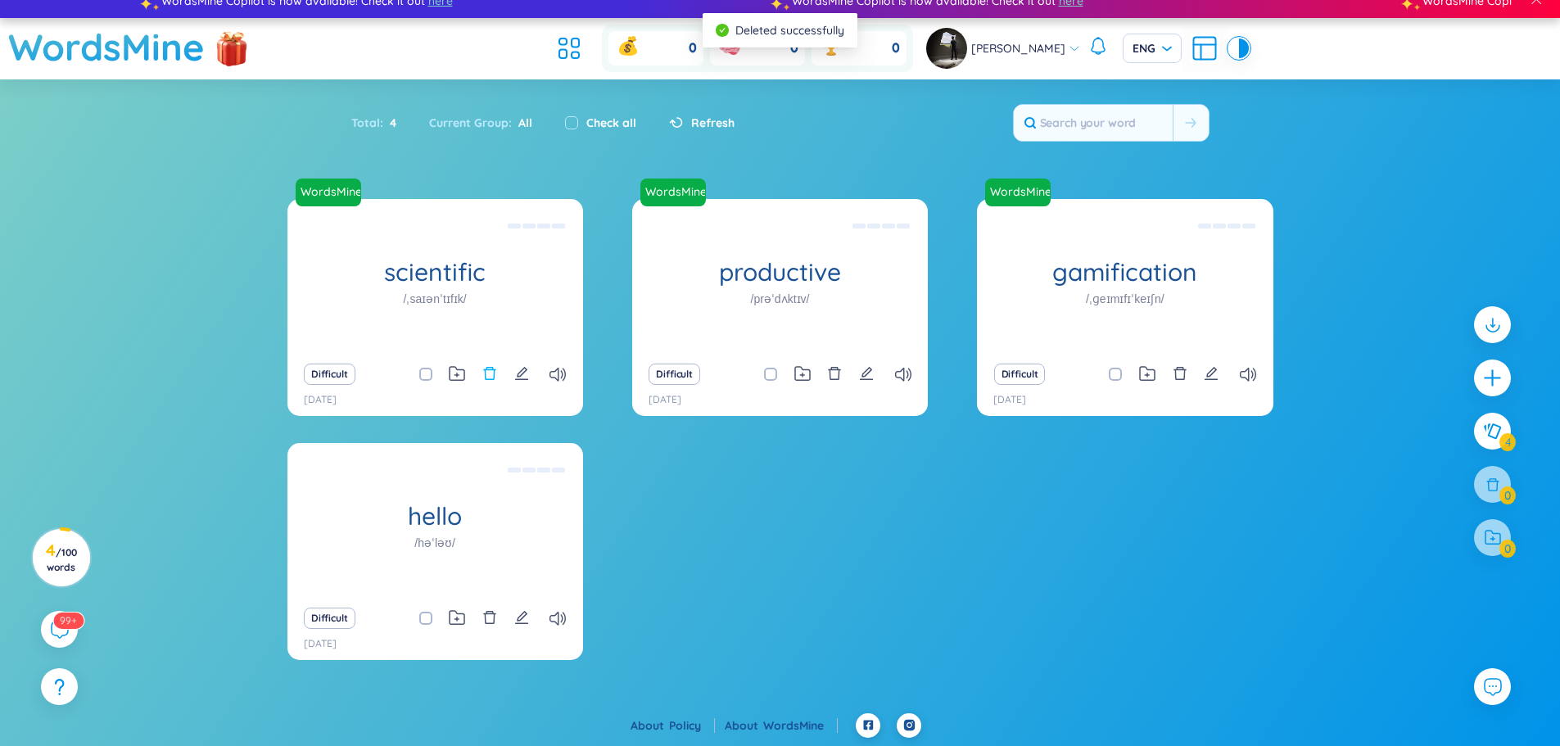
click at [487, 374] on icon "delete" at bounding box center [489, 373] width 15 height 15
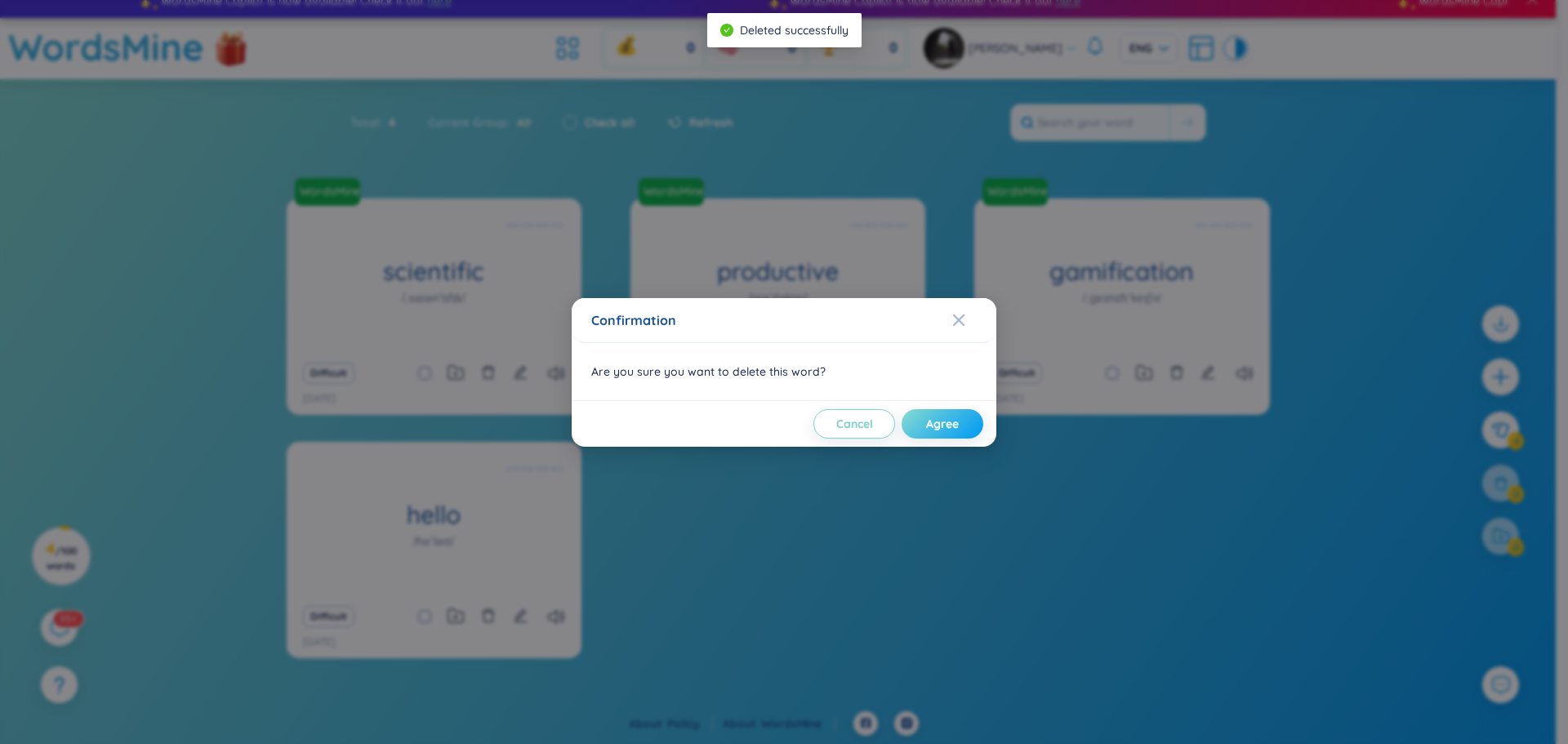
click at [930, 420] on span "Agree" at bounding box center [942, 424] width 33 height 16
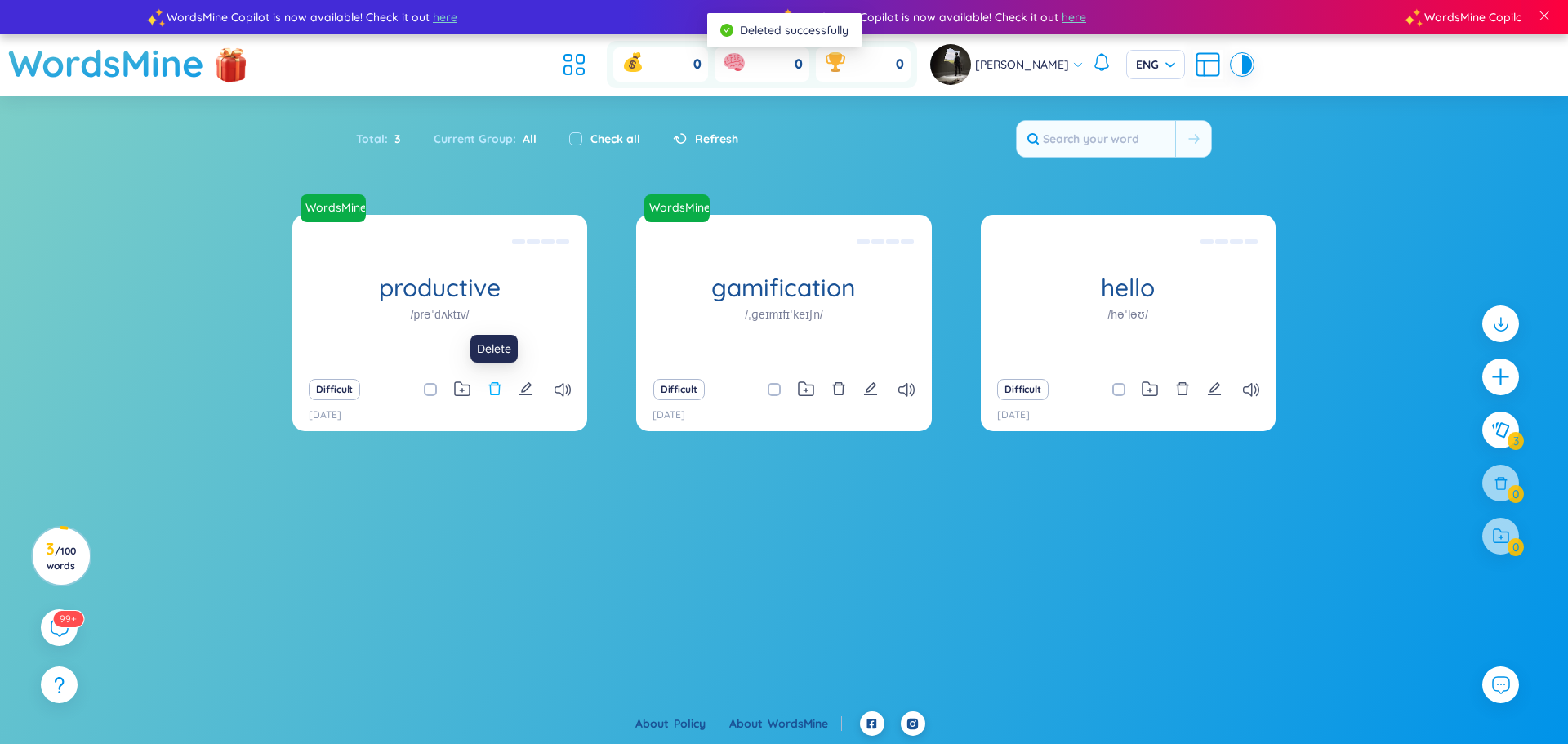
click at [497, 387] on icon "delete" at bounding box center [495, 388] width 15 height 15
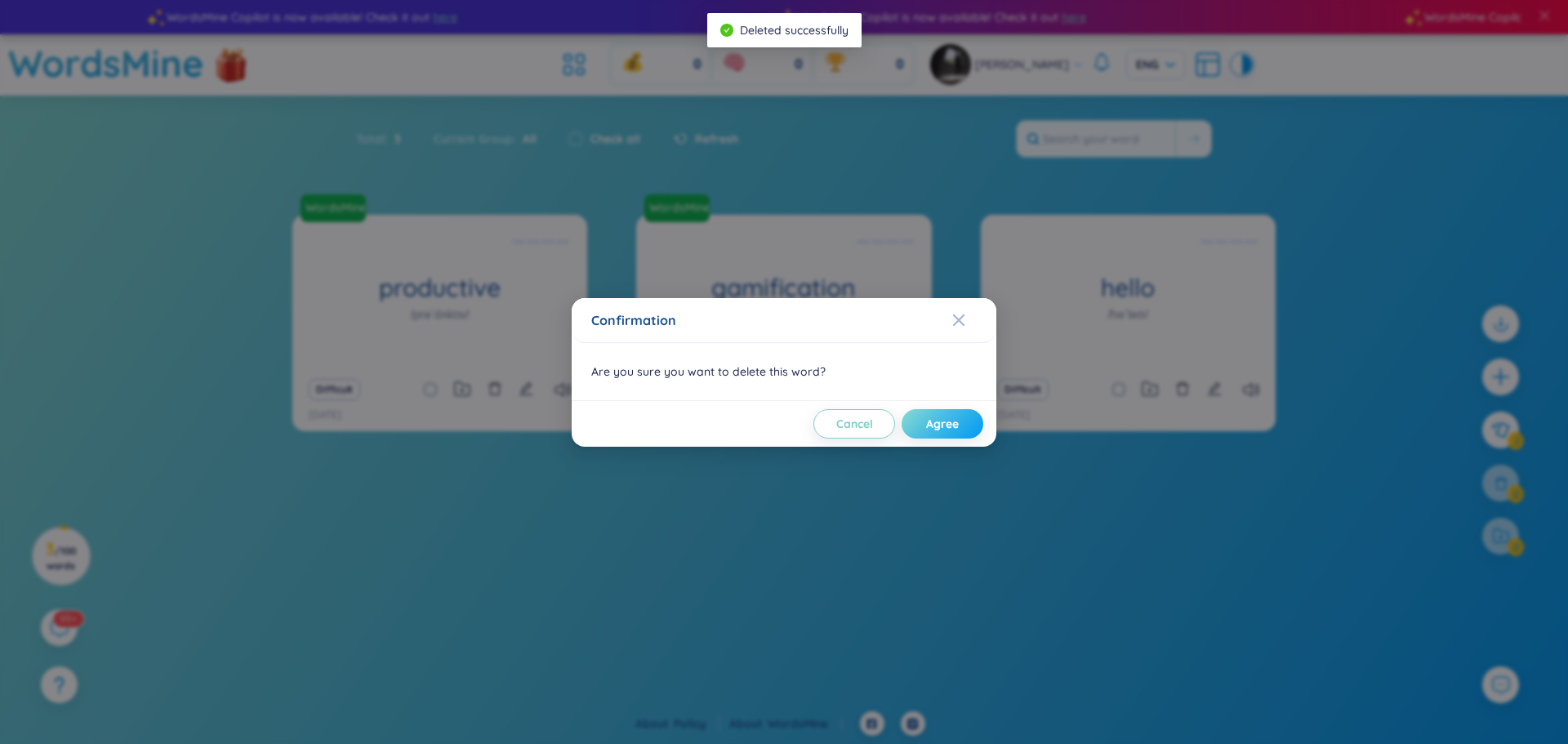
click at [917, 426] on button "Agree" at bounding box center [943, 423] width 82 height 29
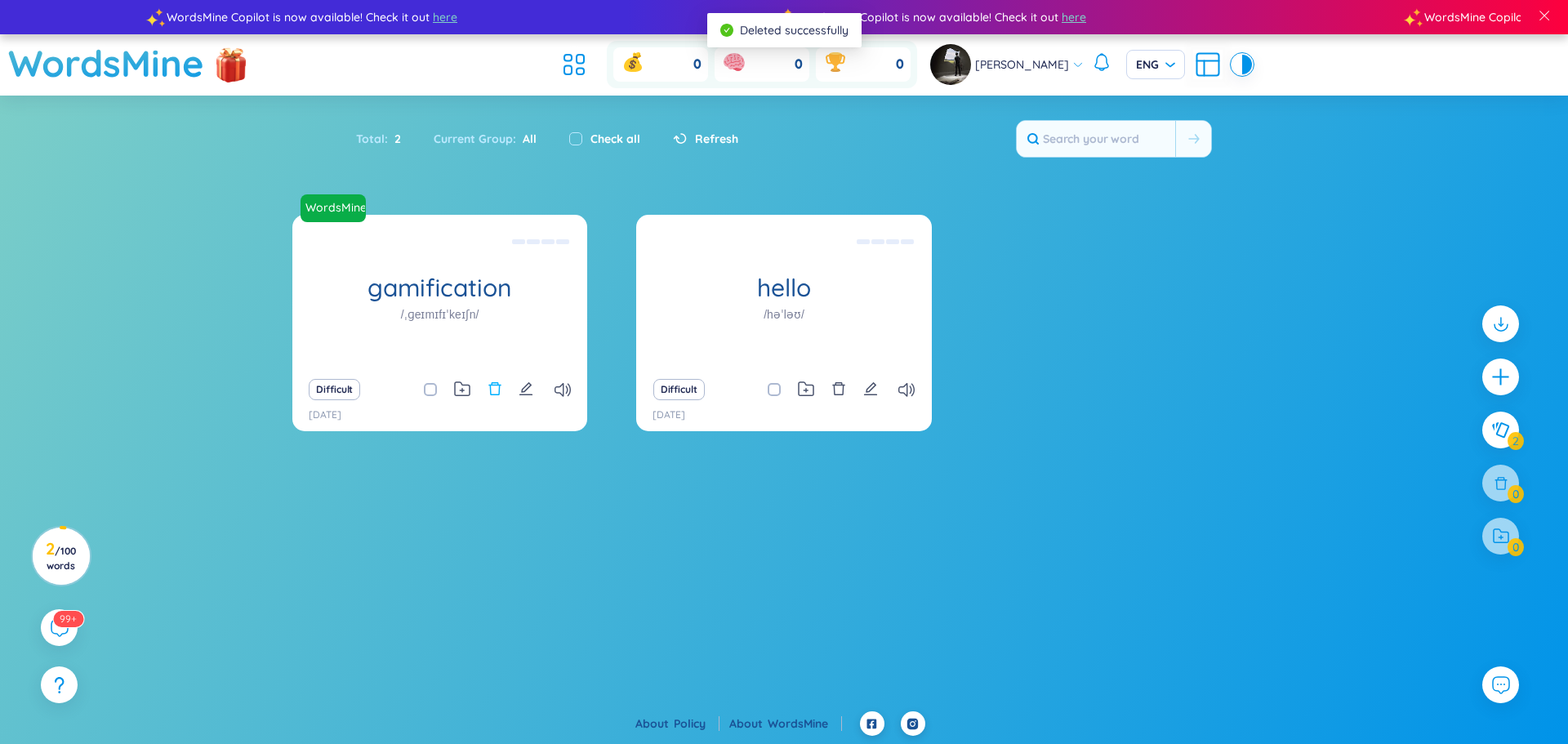
click at [498, 386] on icon "delete" at bounding box center [495, 388] width 15 height 15
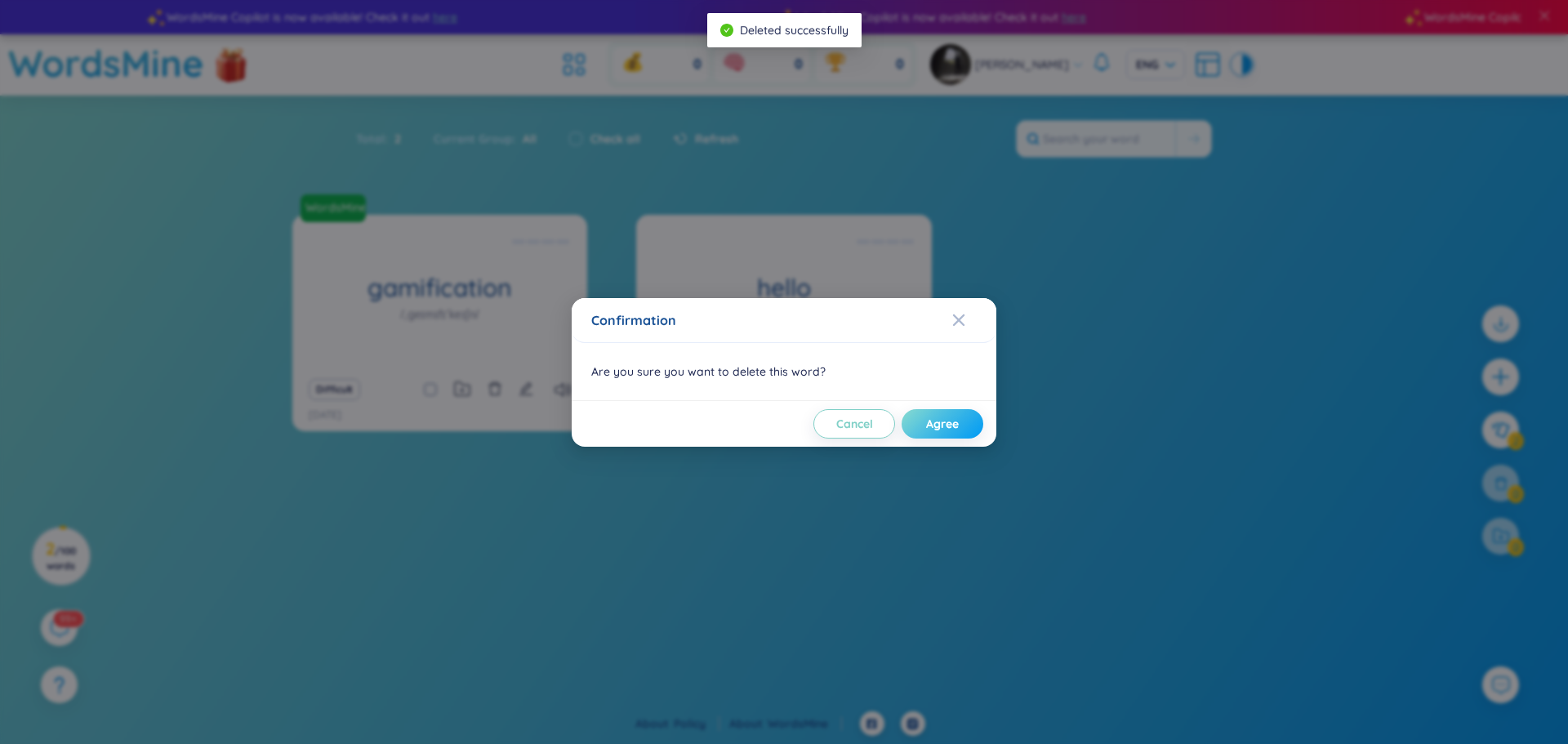
click at [932, 430] on span "Agree" at bounding box center [942, 424] width 33 height 16
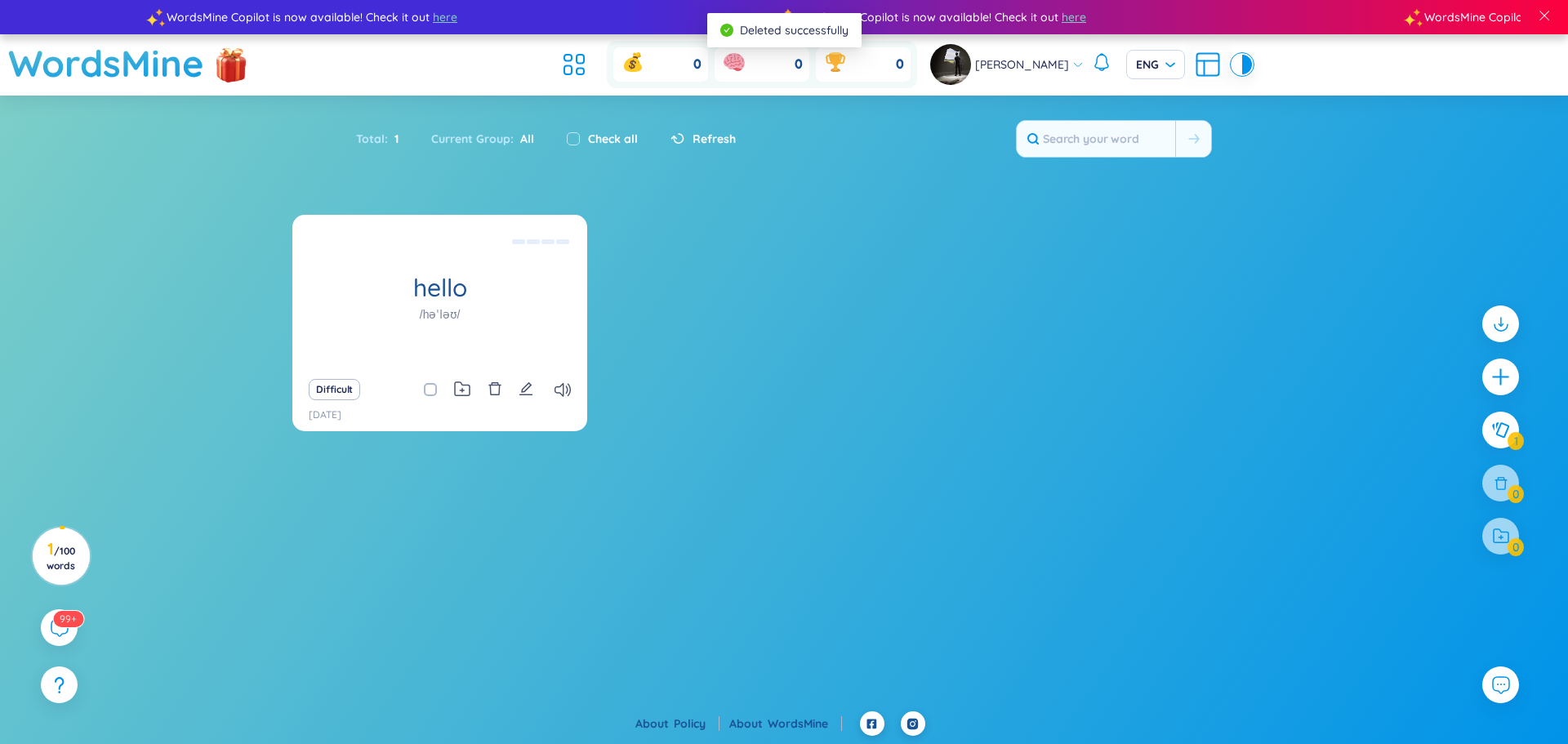
click at [503, 385] on div "Difficult" at bounding box center [439, 389] width 278 height 23
click at [492, 389] on icon "delete" at bounding box center [495, 388] width 15 height 15
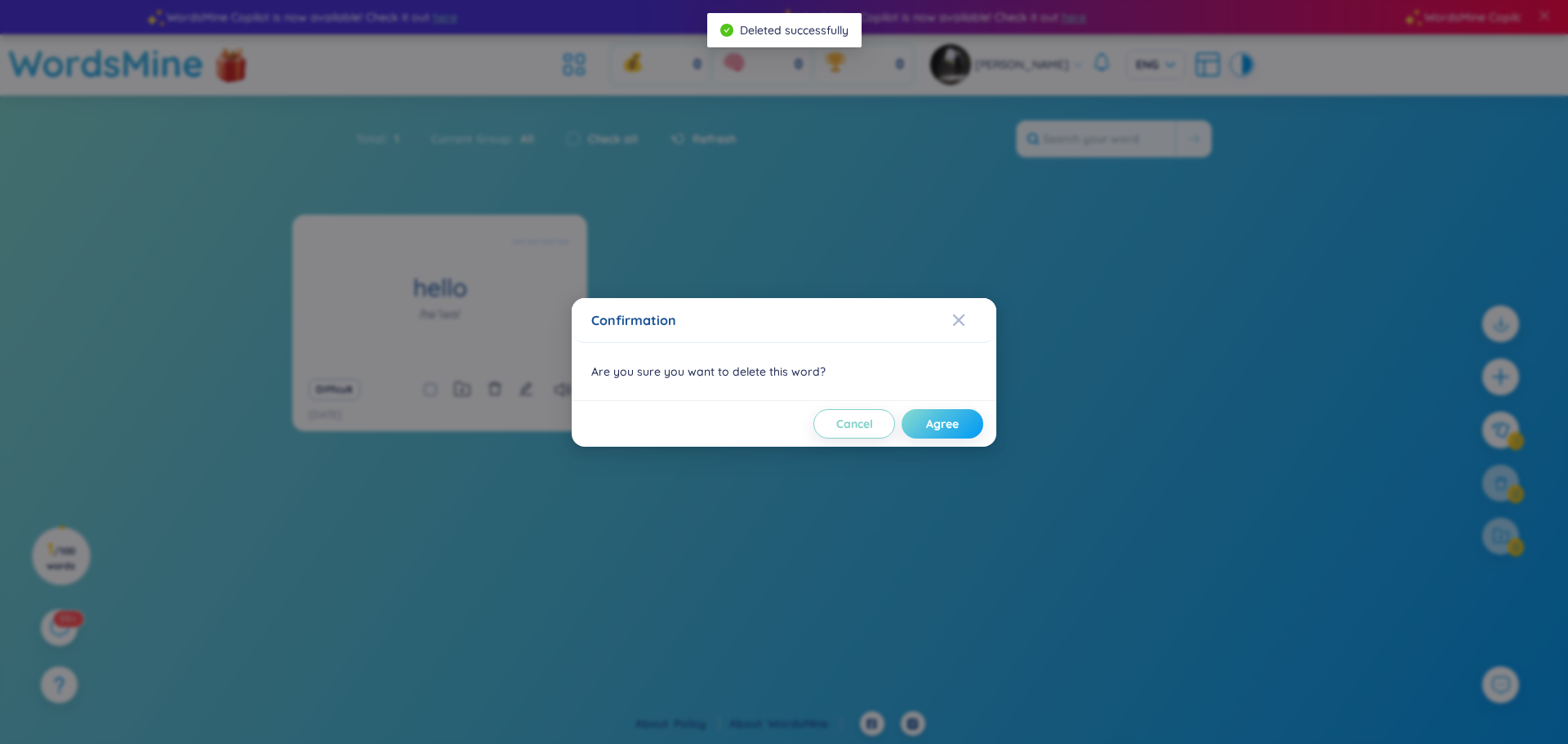
click at [932, 431] on span "Agree" at bounding box center [942, 424] width 33 height 16
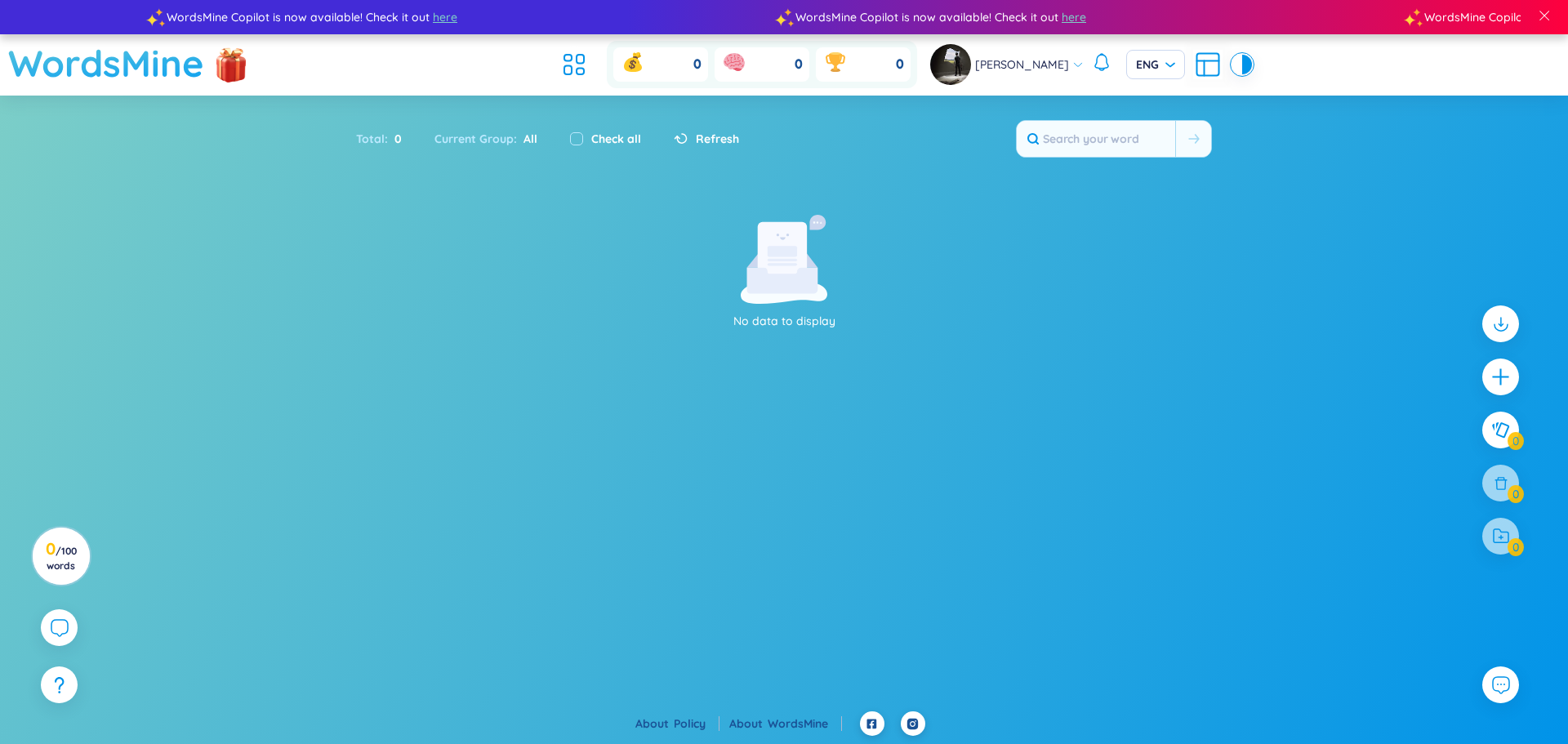
click at [142, 68] on h1 "WordsMine" at bounding box center [106, 63] width 196 height 58
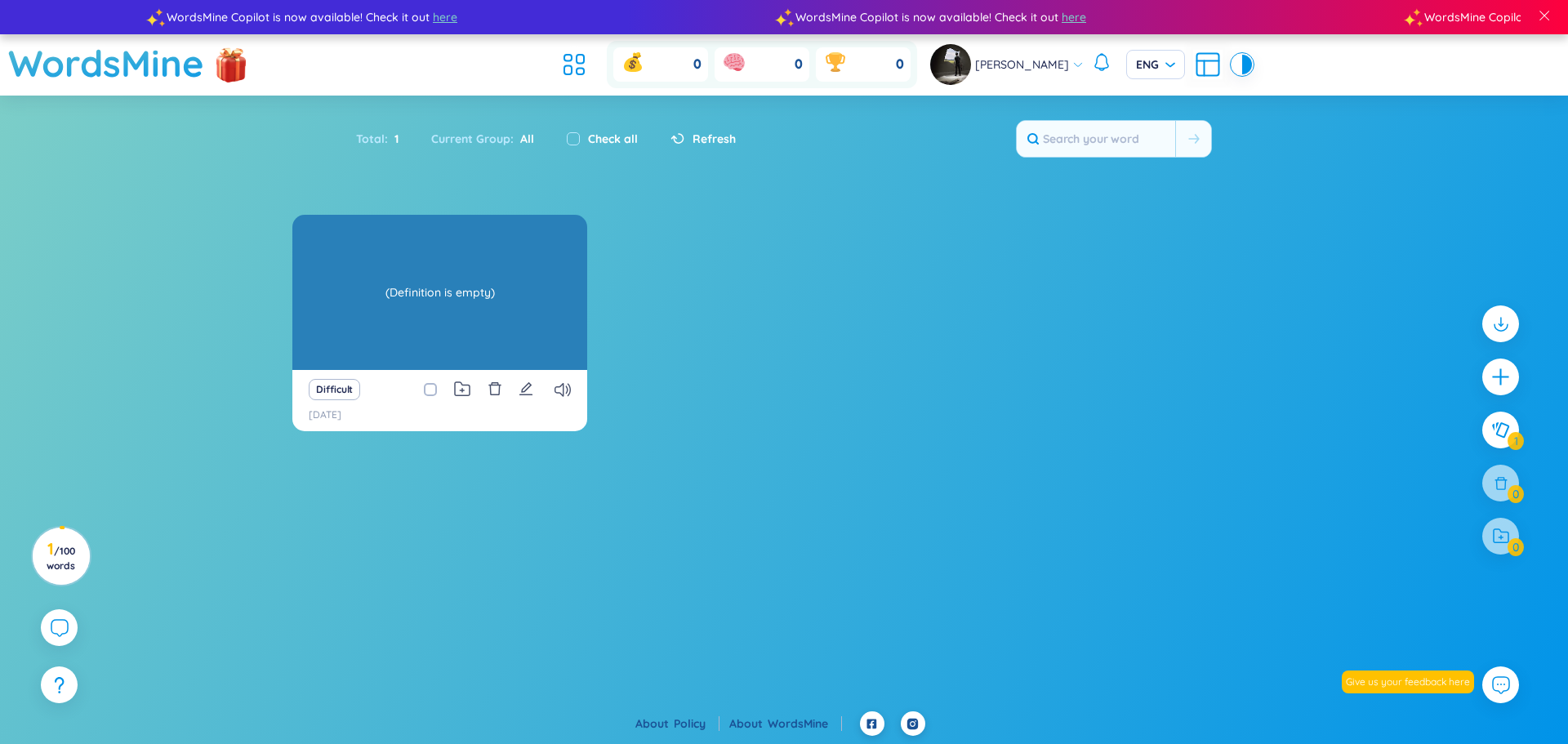
click at [467, 309] on div "(Definition is empty)" at bounding box center [439, 291] width 278 height 147
click at [467, 290] on div "(Definition is empty)" at bounding box center [439, 291] width 278 height 147
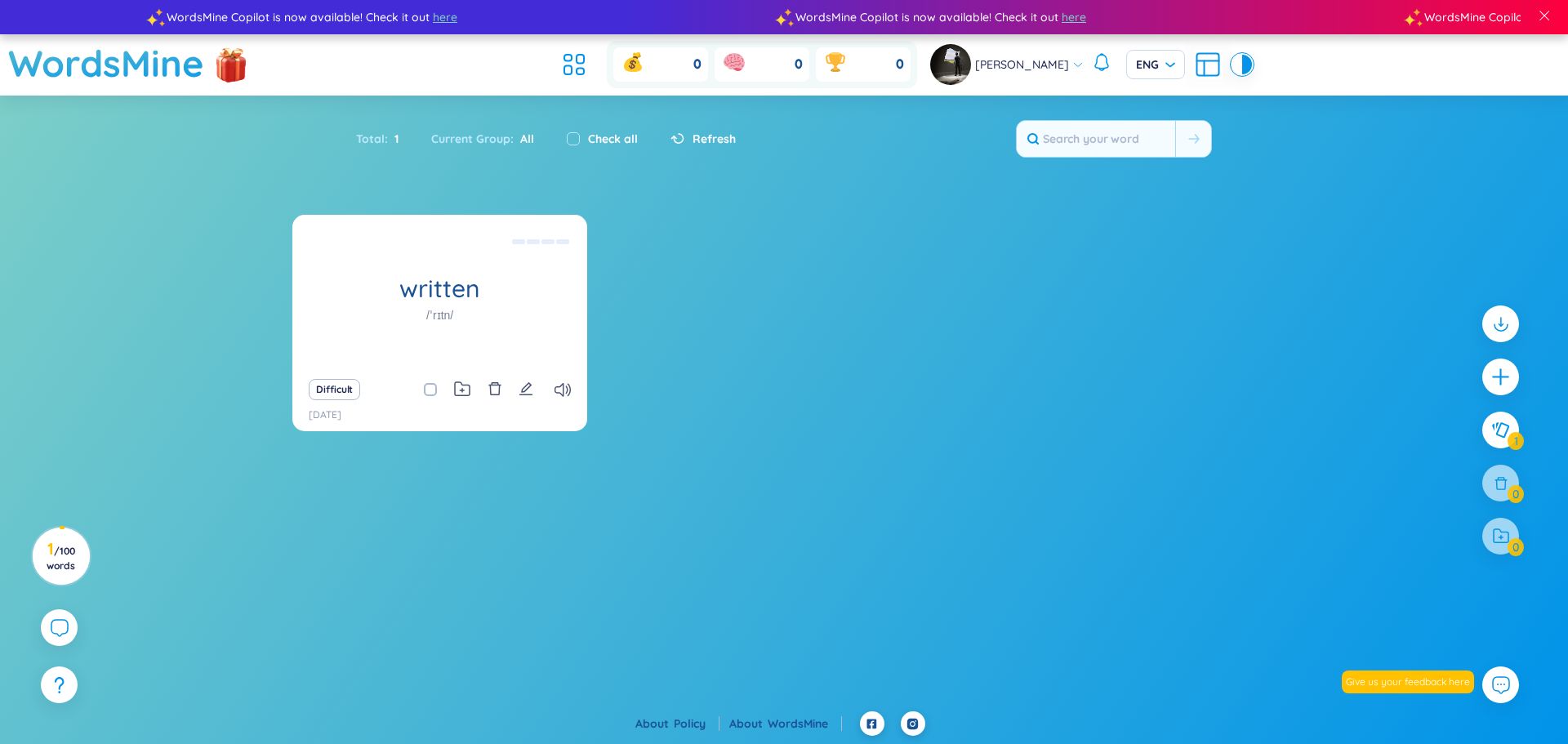
click at [714, 142] on span "Refresh" at bounding box center [713, 139] width 43 height 18
click at [566, 390] on icon at bounding box center [563, 390] width 16 height 14
